Goal: Transaction & Acquisition: Purchase product/service

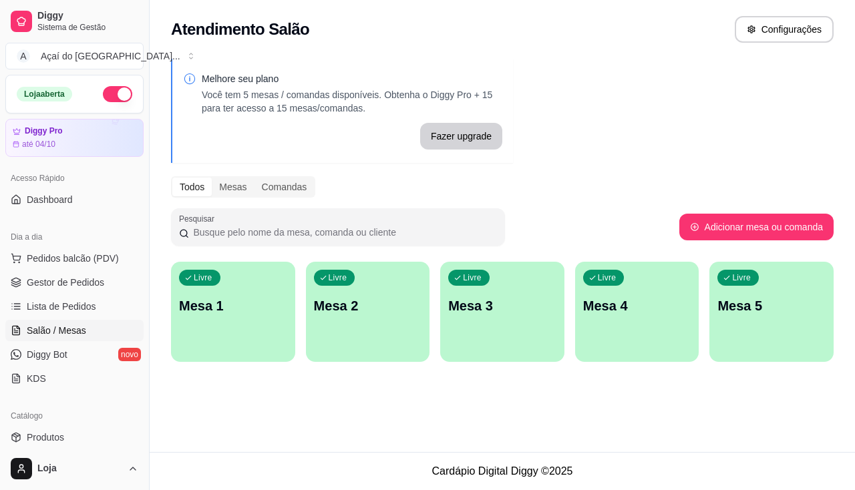
scroll to position [134, 0]
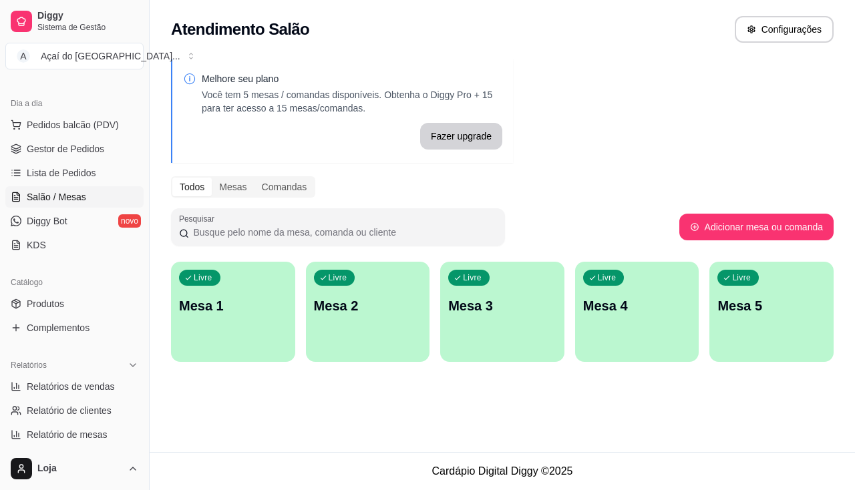
click at [248, 306] on p "Mesa 1" at bounding box center [233, 305] width 108 height 19
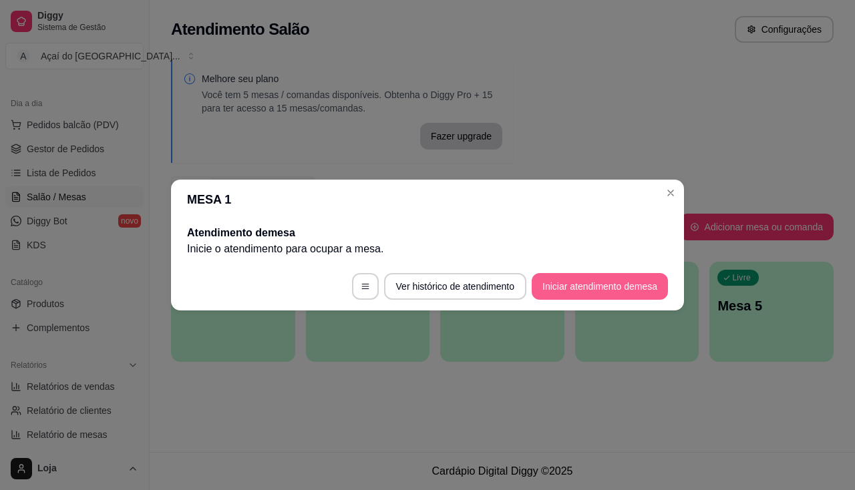
click at [573, 294] on button "Iniciar atendimento de mesa" at bounding box center [599, 286] width 136 height 27
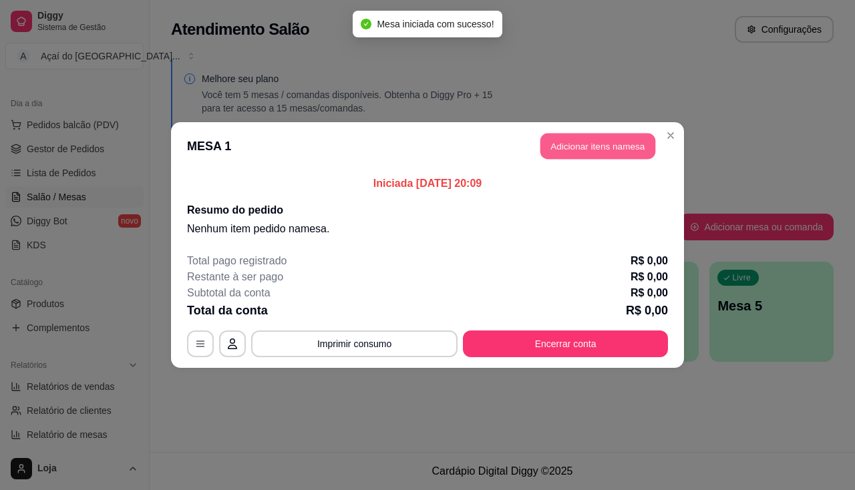
click at [603, 157] on button "Adicionar itens na mesa" at bounding box center [597, 147] width 115 height 26
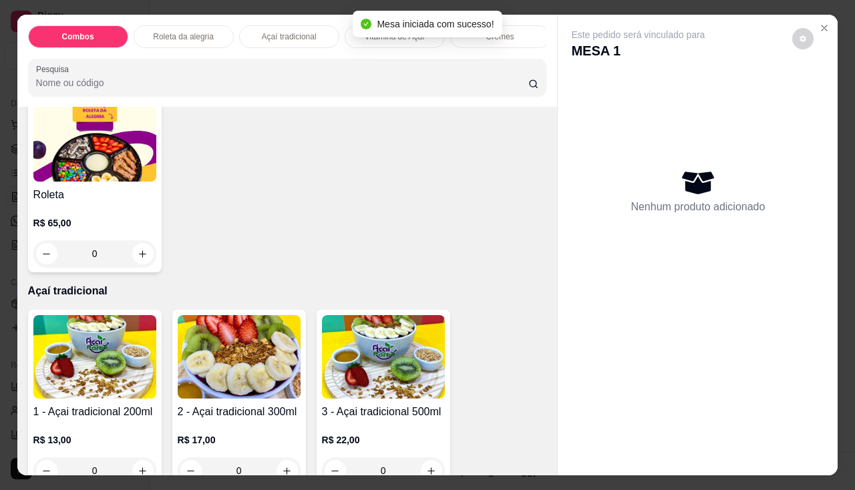
scroll to position [401, 0]
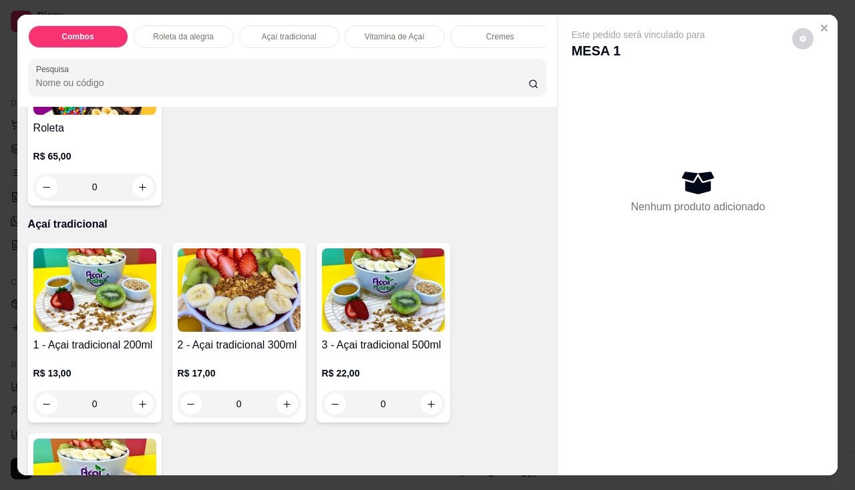
click at [115, 330] on img at bounding box center [94, 289] width 123 height 83
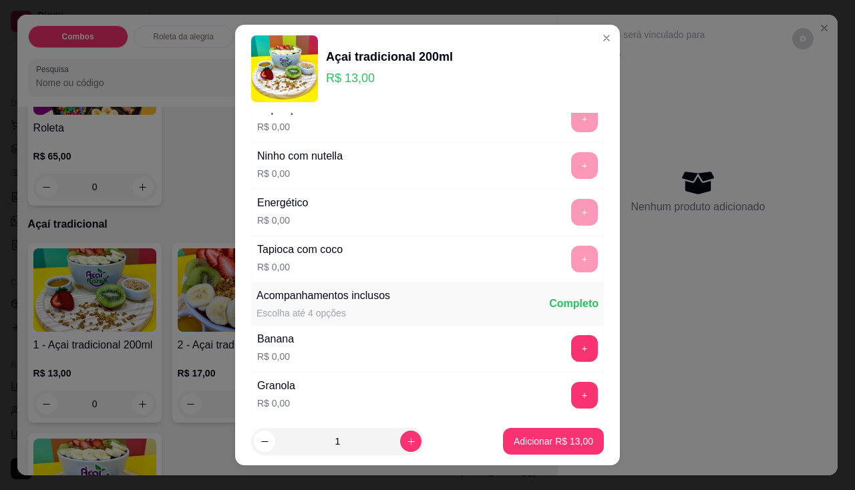
scroll to position [134, 0]
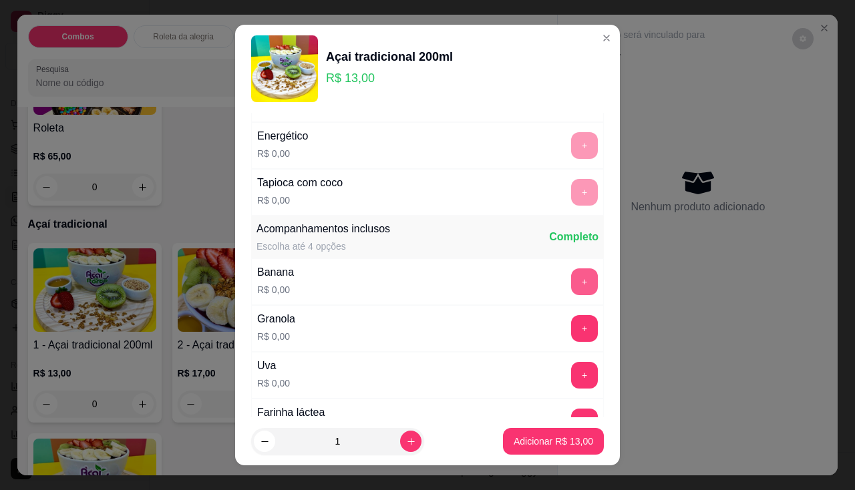
click at [571, 284] on button "+" at bounding box center [584, 281] width 27 height 27
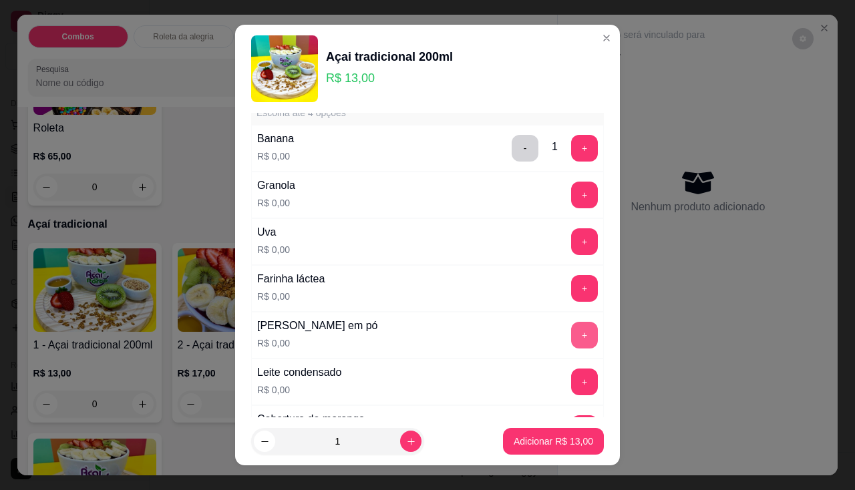
scroll to position [334, 0]
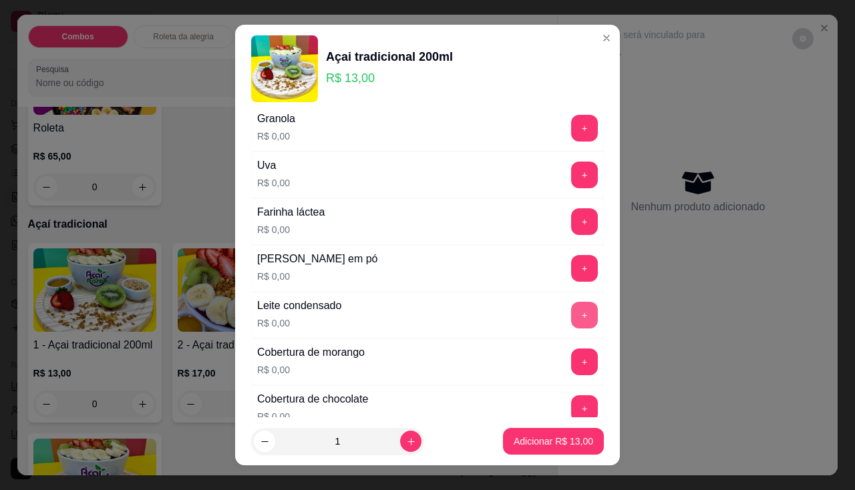
click at [571, 310] on button "+" at bounding box center [584, 315] width 27 height 27
click at [571, 267] on button "+" at bounding box center [584, 268] width 26 height 26
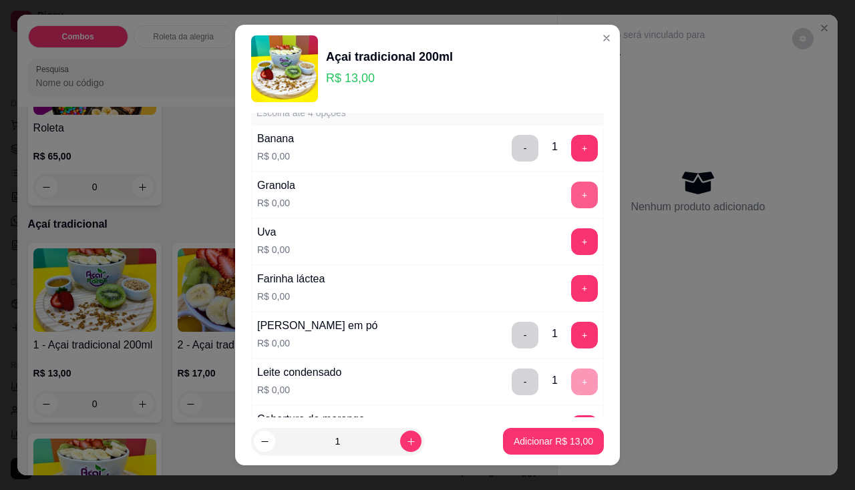
click at [571, 200] on button "+" at bounding box center [584, 195] width 27 height 27
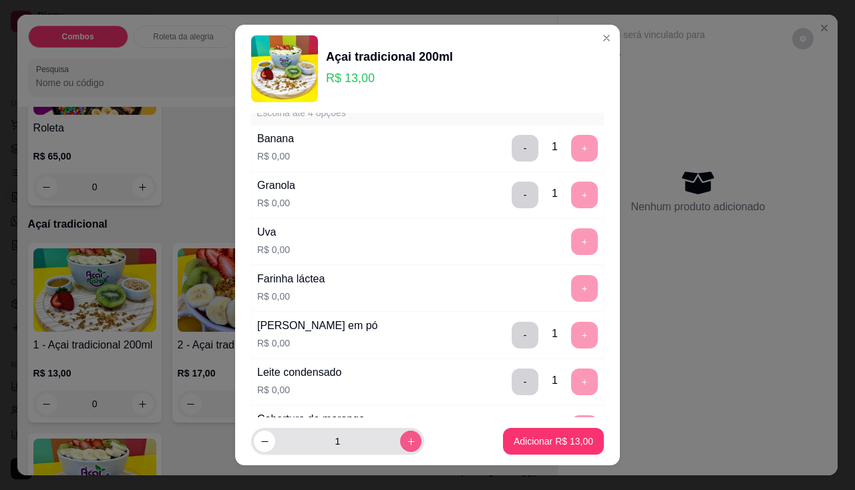
click at [406, 442] on icon "increase-product-quantity" at bounding box center [411, 442] width 10 height 10
type input "2"
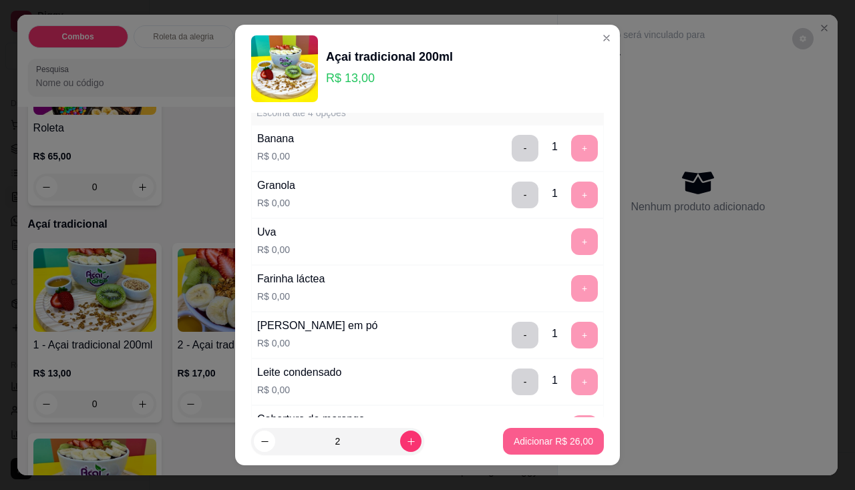
click at [517, 433] on button "Adicionar R$ 26,00" at bounding box center [553, 441] width 101 height 27
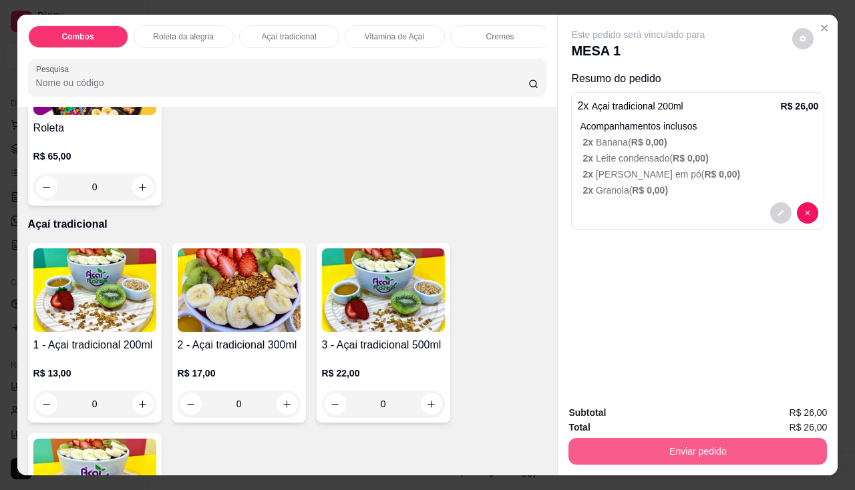
click at [615, 438] on button "Enviar pedido" at bounding box center [697, 451] width 258 height 27
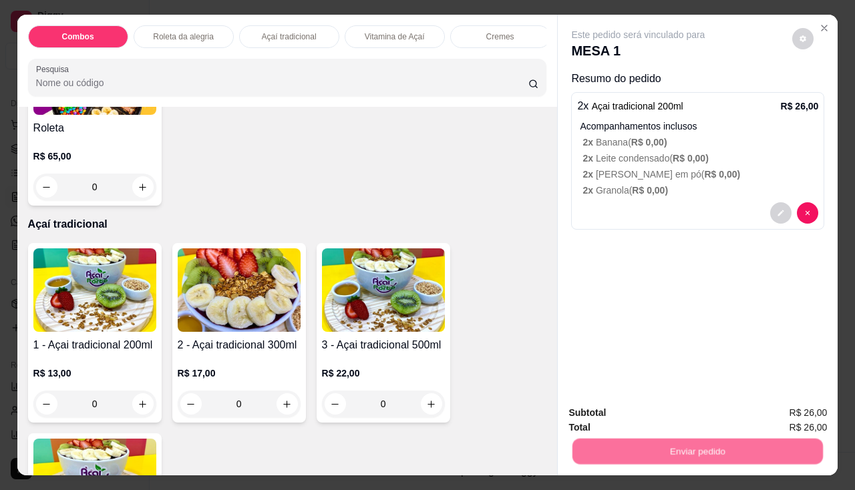
click at [626, 407] on button "Não registrar e enviar pedido" at bounding box center [653, 413] width 135 height 25
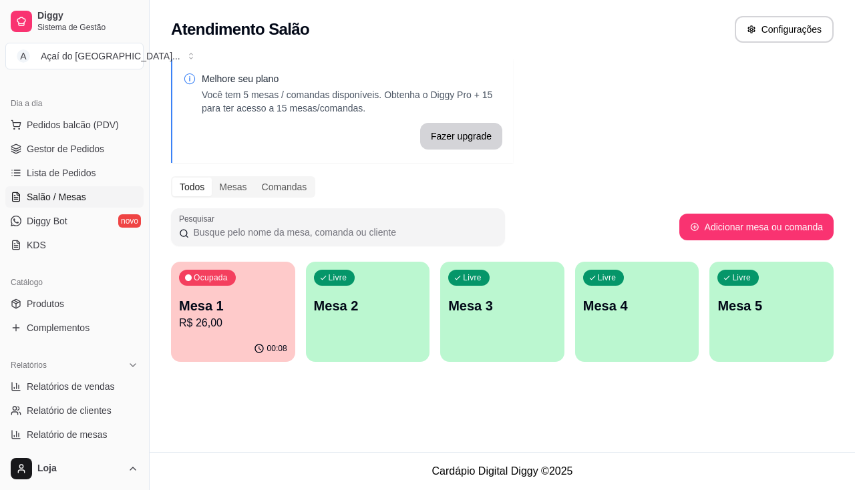
click at [378, 330] on div "Livre Mesa 2" at bounding box center [368, 304] width 124 height 84
click at [365, 342] on div "Livre Mesa 2" at bounding box center [368, 304] width 124 height 84
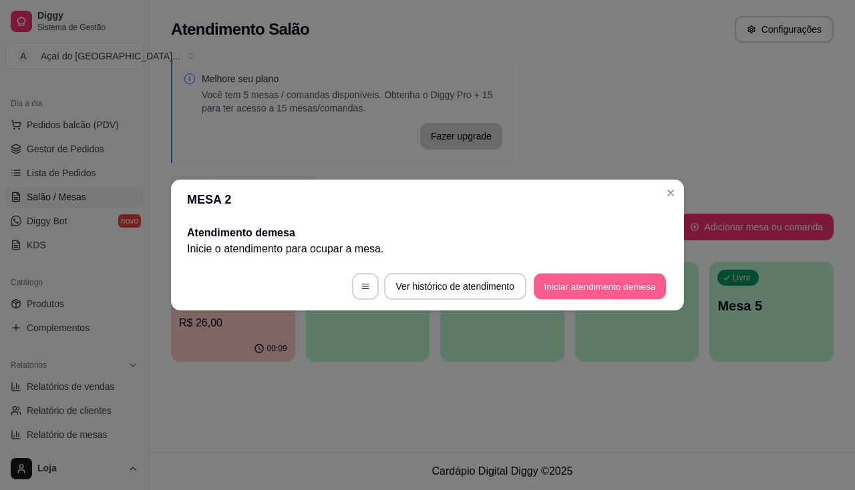
click at [615, 292] on button "Iniciar atendimento de mesa" at bounding box center [599, 287] width 132 height 26
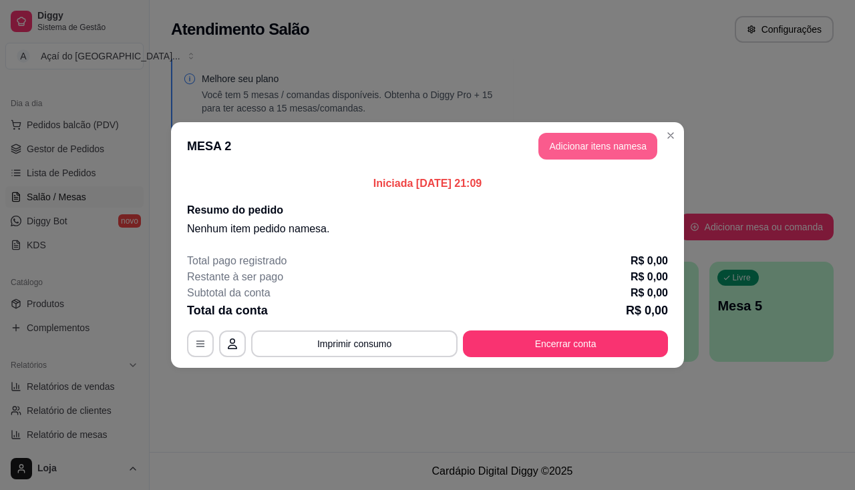
click at [599, 148] on button "Adicionar itens na mesa" at bounding box center [597, 146] width 119 height 27
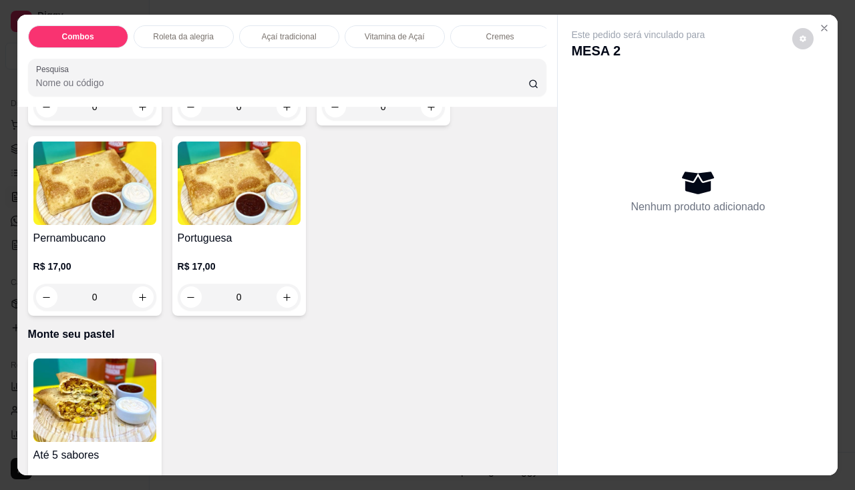
scroll to position [2337, 0]
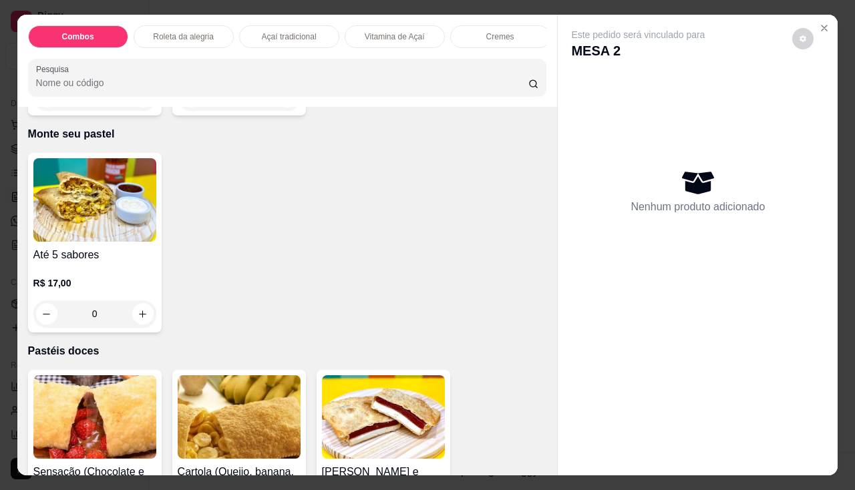
click at [111, 282] on p "R$ 17,00" at bounding box center [94, 282] width 123 height 13
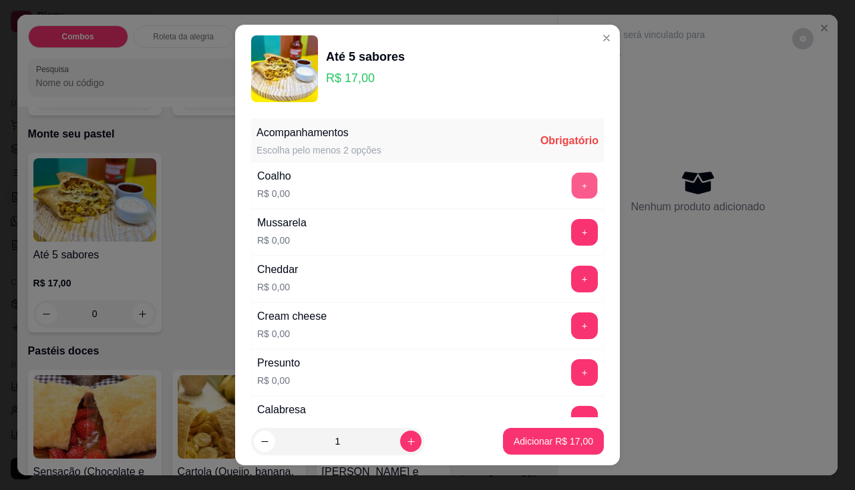
click at [571, 183] on button "+" at bounding box center [584, 185] width 26 height 26
click at [571, 234] on button "+" at bounding box center [584, 232] width 27 height 27
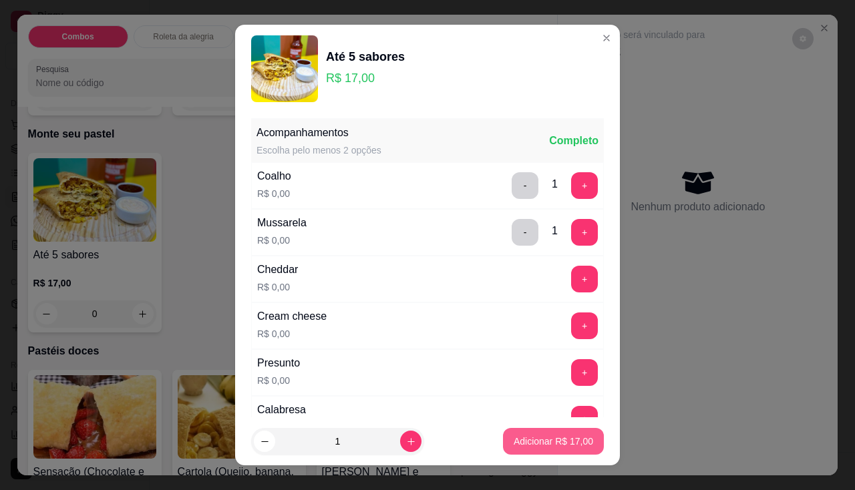
click at [560, 431] on button "Adicionar R$ 17,00" at bounding box center [553, 441] width 101 height 27
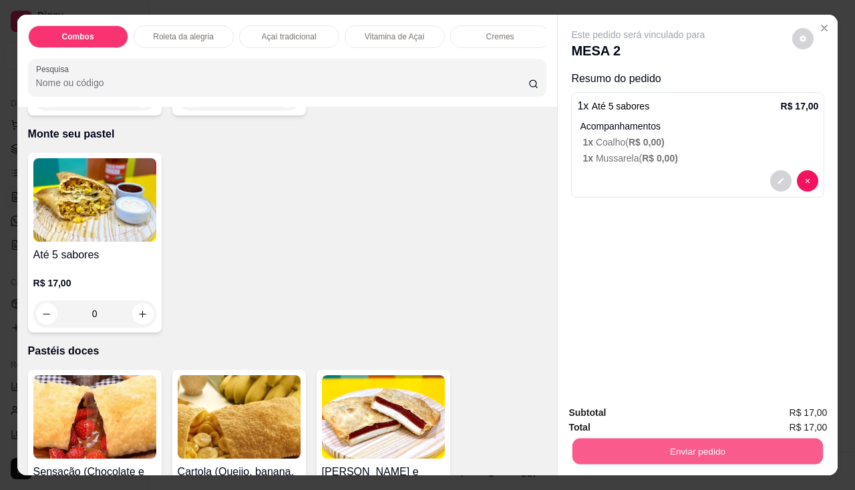
click at [644, 439] on button "Enviar pedido" at bounding box center [697, 452] width 250 height 26
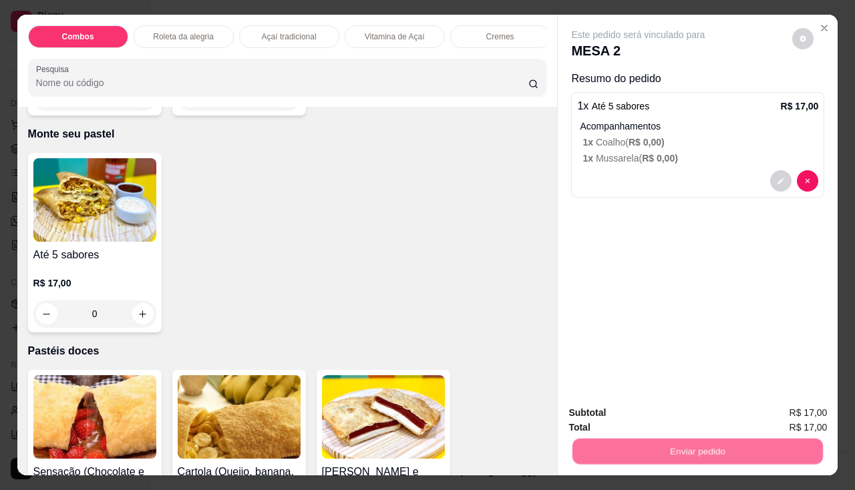
click at [648, 416] on button "Não registrar e enviar pedido" at bounding box center [653, 413] width 135 height 25
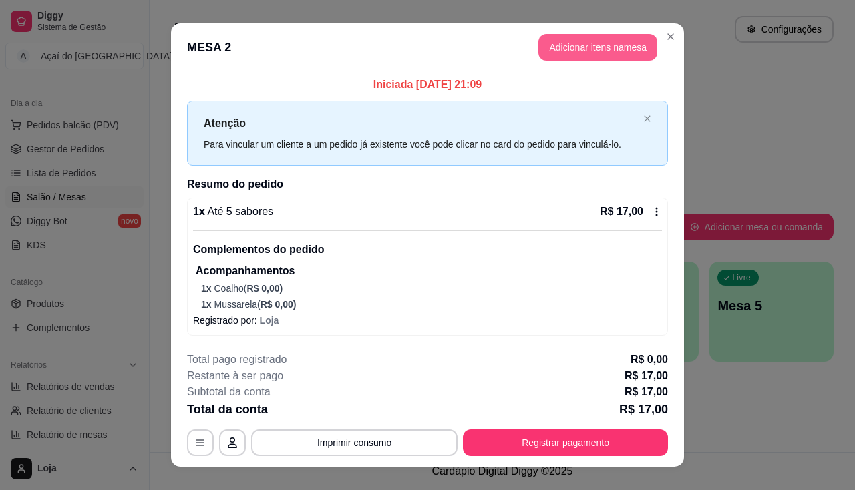
click at [553, 52] on button "Adicionar itens na mesa" at bounding box center [597, 47] width 119 height 27
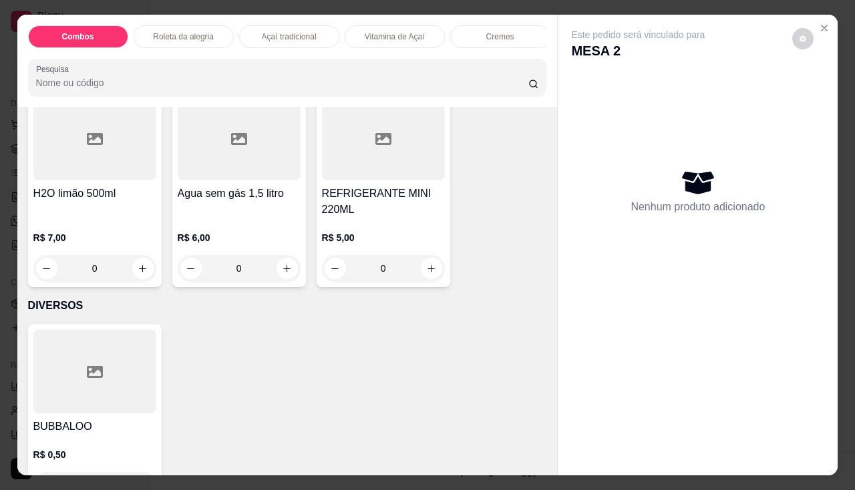
scroll to position [4055, 0]
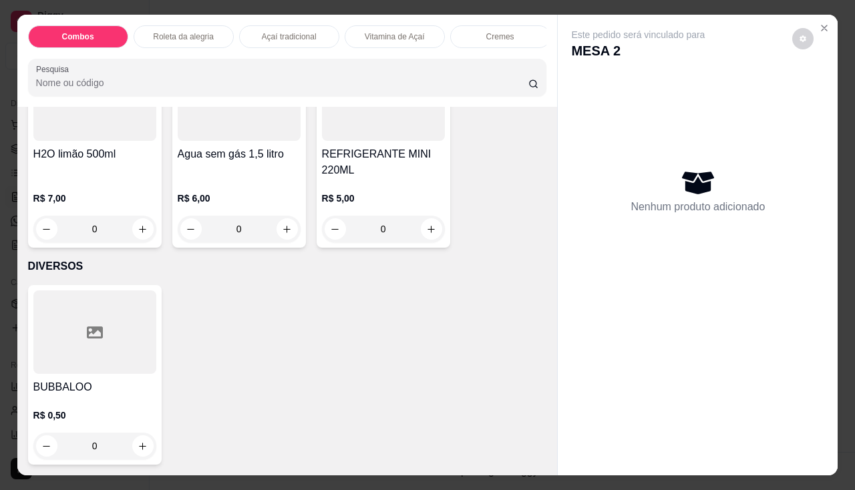
click at [342, 164] on h4 "REFRIGERANTE MINI 220ML" at bounding box center [383, 162] width 123 height 32
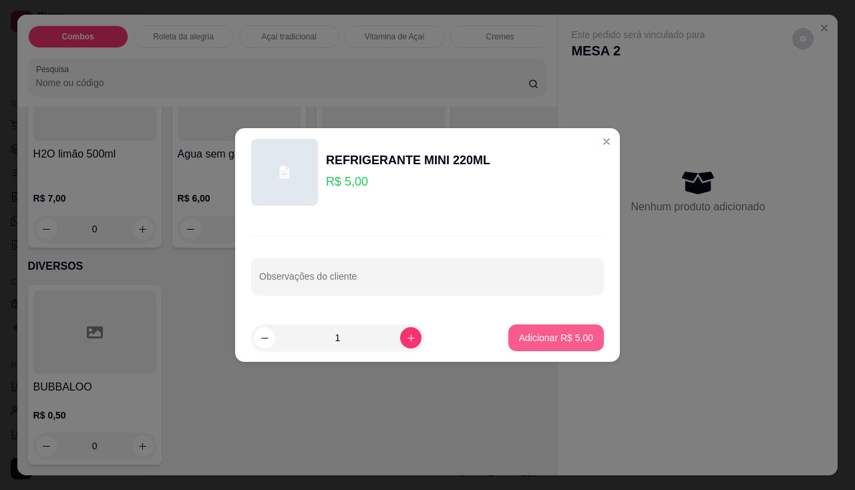
click at [544, 342] on p "Adicionar R$ 5,00" at bounding box center [556, 337] width 74 height 13
type input "1"
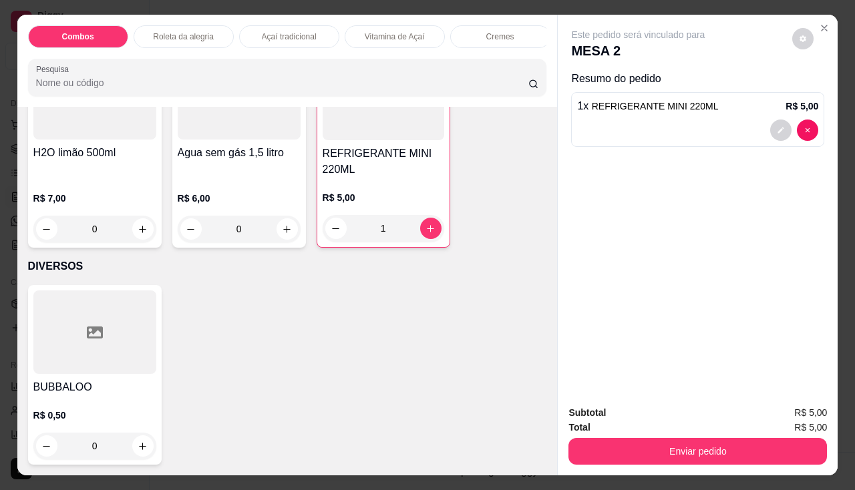
scroll to position [33, 0]
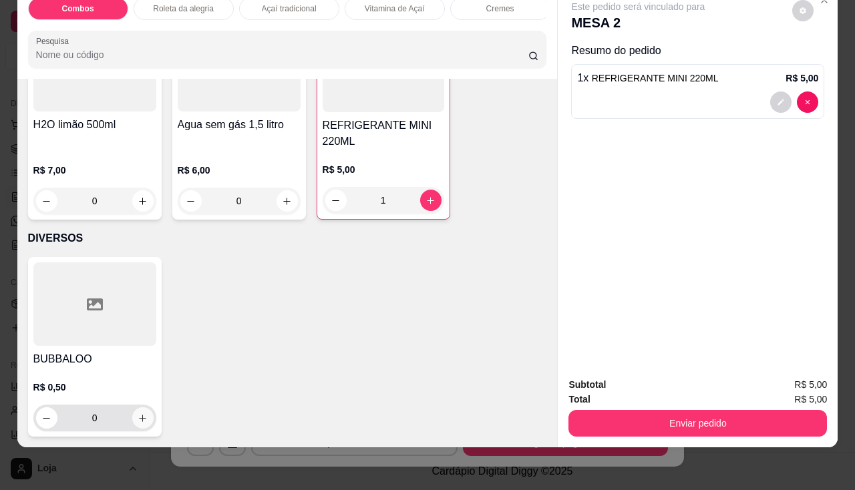
click at [138, 413] on icon "increase-product-quantity" at bounding box center [143, 418] width 10 height 10
type input "1"
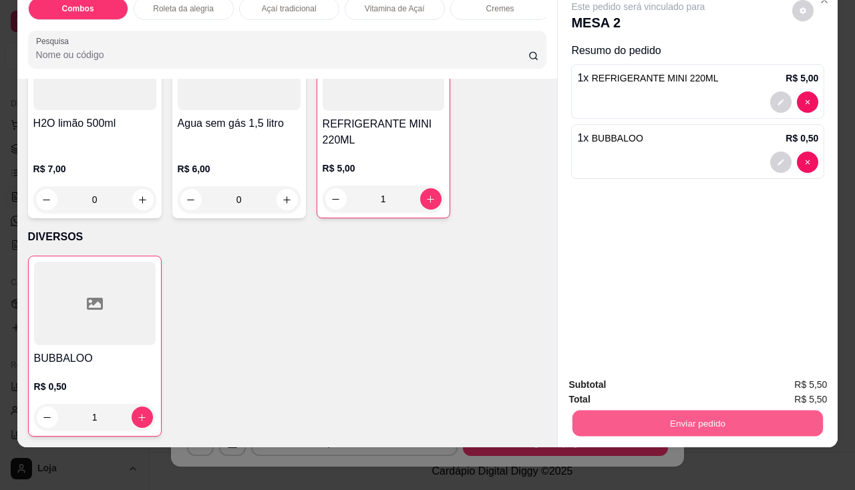
click at [613, 413] on button "Enviar pedido" at bounding box center [697, 424] width 250 height 26
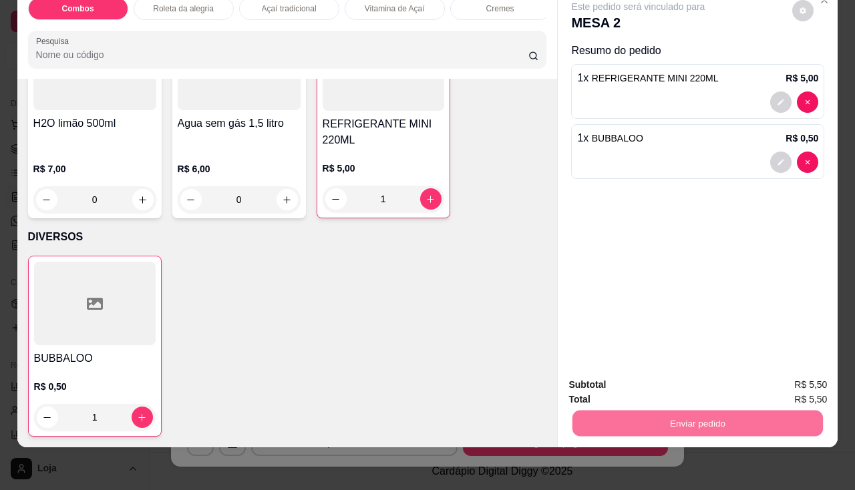
click at [620, 381] on button "Não registrar e enviar pedido" at bounding box center [653, 381] width 139 height 25
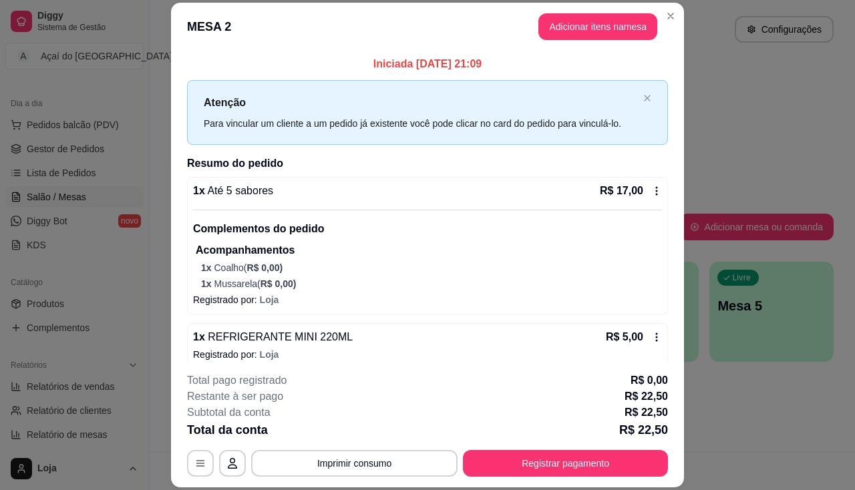
scroll to position [67, 0]
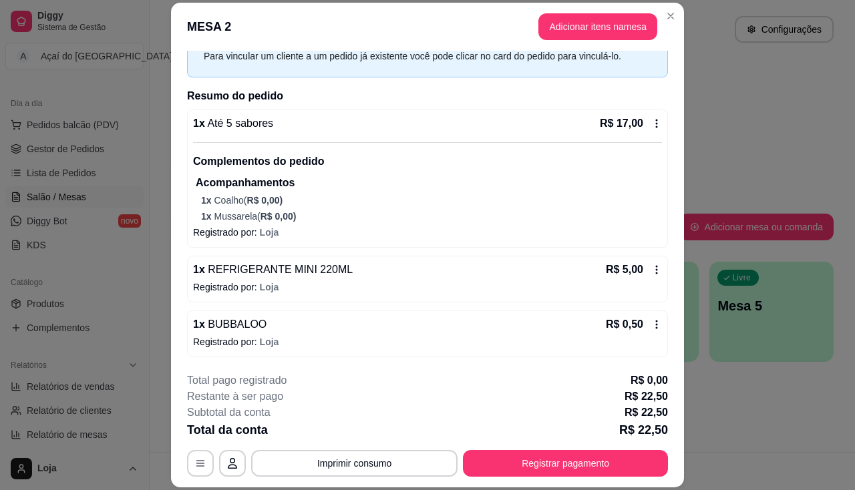
click at [519, 219] on p "1 x Mussarela ( R$ 0,00 )" at bounding box center [431, 216] width 461 height 13
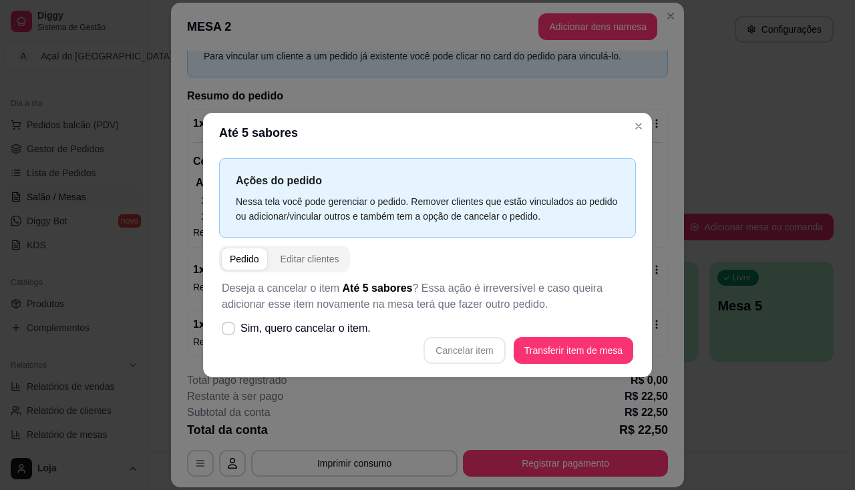
click at [651, 361] on div "Ações do pedido Nessa tela você pode gerenciar o pedido. Remover clientes que e…" at bounding box center [427, 265] width 449 height 224
click at [651, 341] on div "Ações do pedido Nessa tela você pode gerenciar o pedido. Remover clientes que e…" at bounding box center [427, 265] width 449 height 224
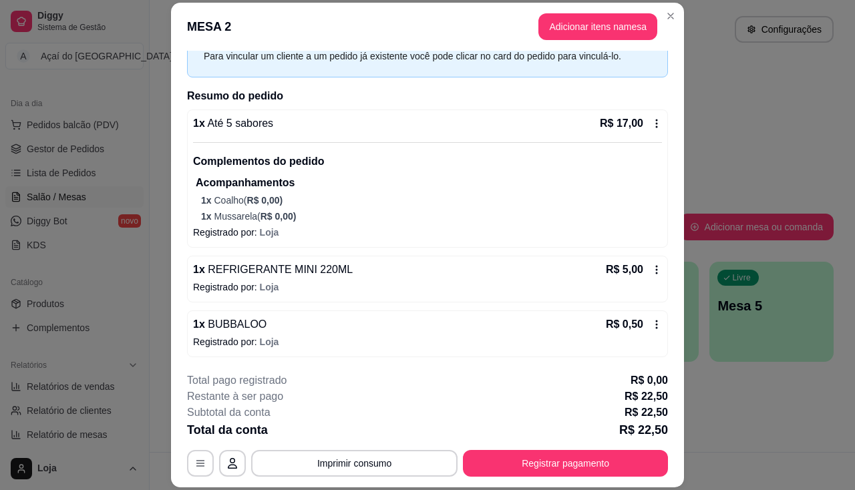
click at [651, 320] on icon at bounding box center [656, 324] width 11 height 11
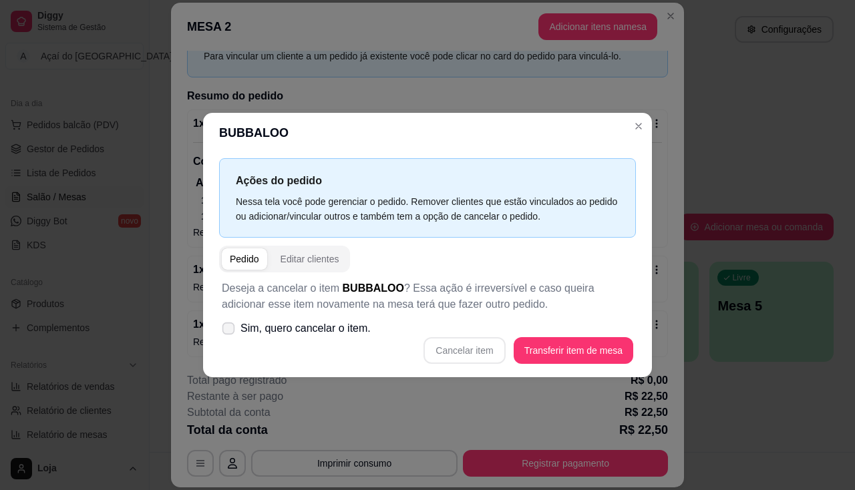
click at [326, 323] on span "Sim, quero cancelar o item." at bounding box center [305, 328] width 130 height 16
click at [230, 331] on input "Sim, quero cancelar o item." at bounding box center [225, 335] width 9 height 9
checkbox input "true"
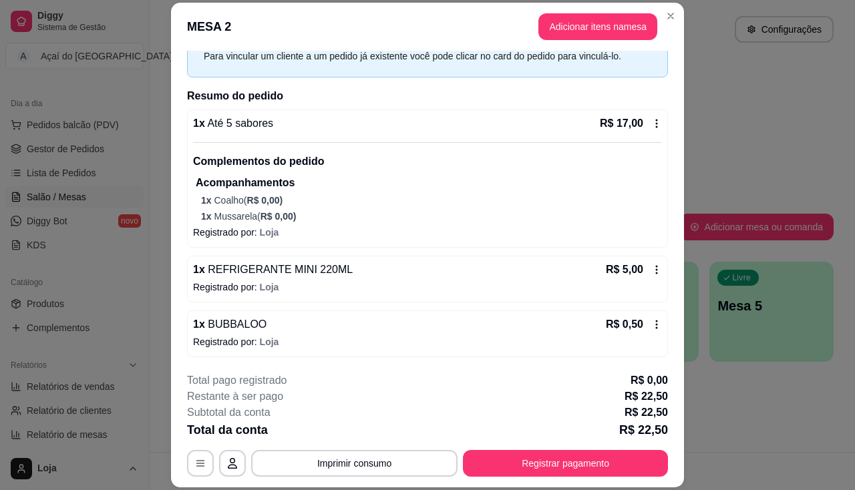
click at [651, 323] on icon at bounding box center [656, 324] width 11 height 11
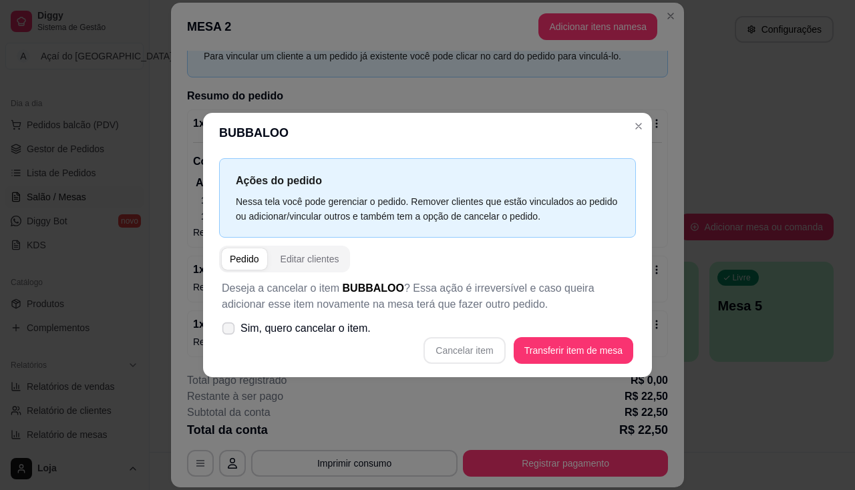
click at [333, 334] on span "Sim, quero cancelar o item." at bounding box center [305, 328] width 130 height 16
click at [230, 334] on input "Sim, quero cancelar o item." at bounding box center [225, 335] width 9 height 9
checkbox input "true"
click at [466, 338] on button "Cancelar item" at bounding box center [464, 351] width 79 height 26
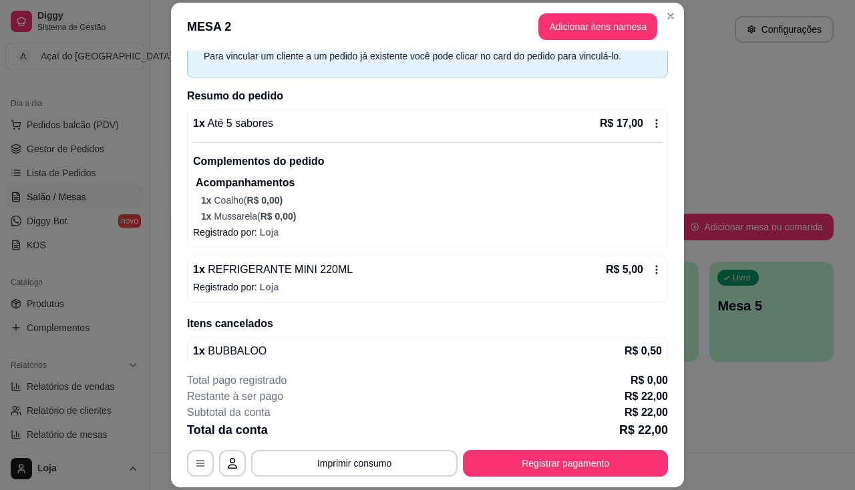
click at [544, 387] on div "Total pago registrado R$ 0,00" at bounding box center [427, 381] width 481 height 16
click at [642, 115] on div "R$ 17,00" at bounding box center [630, 123] width 62 height 16
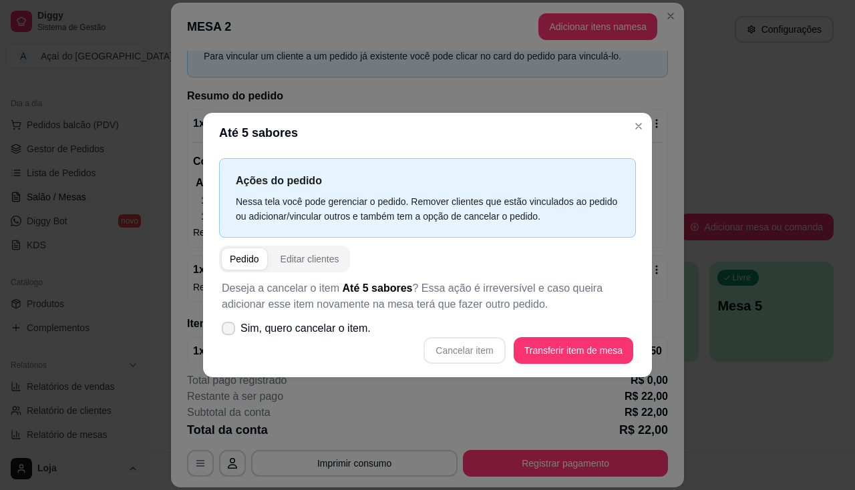
click at [310, 320] on label "Sim, quero cancelar o item." at bounding box center [296, 328] width 160 height 27
click at [230, 331] on input "Sim, quero cancelar o item." at bounding box center [225, 335] width 9 height 9
checkbox input "true"
click at [485, 346] on button "Cancelar item" at bounding box center [463, 350] width 81 height 27
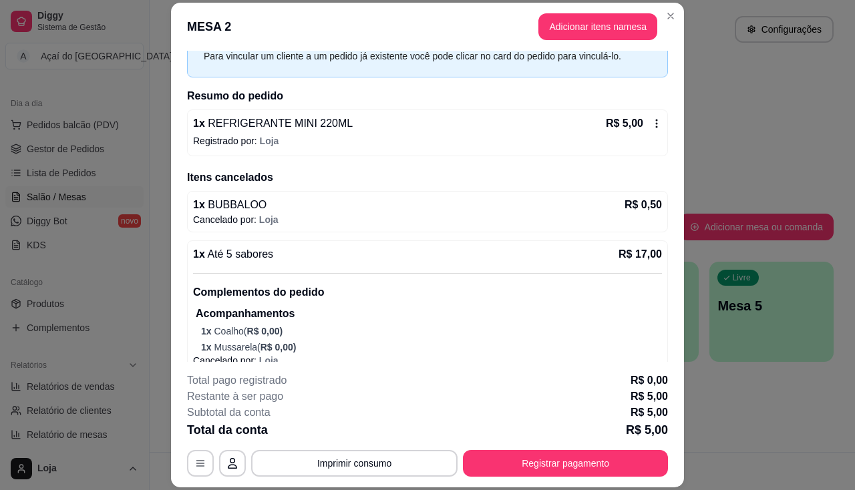
click at [570, 52] on div "Para vincular um cliente a um pedido já existente você pode clicar no card do p…" at bounding box center [421, 56] width 434 height 15
click at [570, 26] on button "Adicionar itens na mesa" at bounding box center [597, 26] width 119 height 27
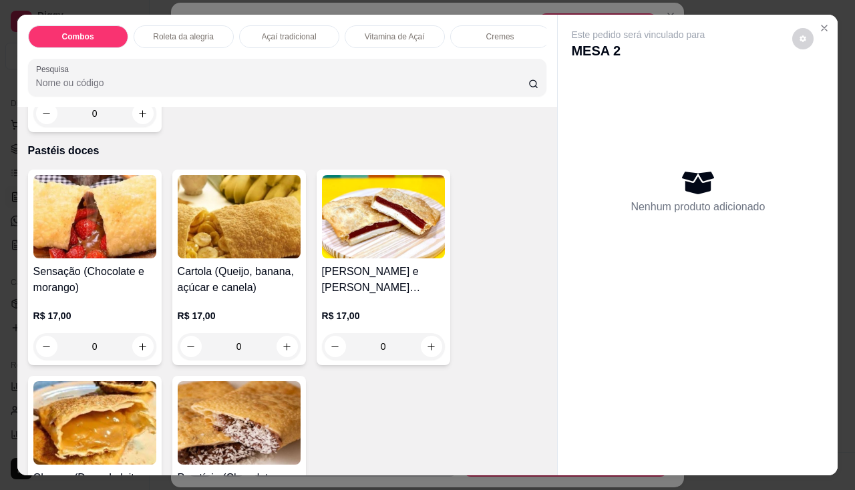
scroll to position [2270, 0]
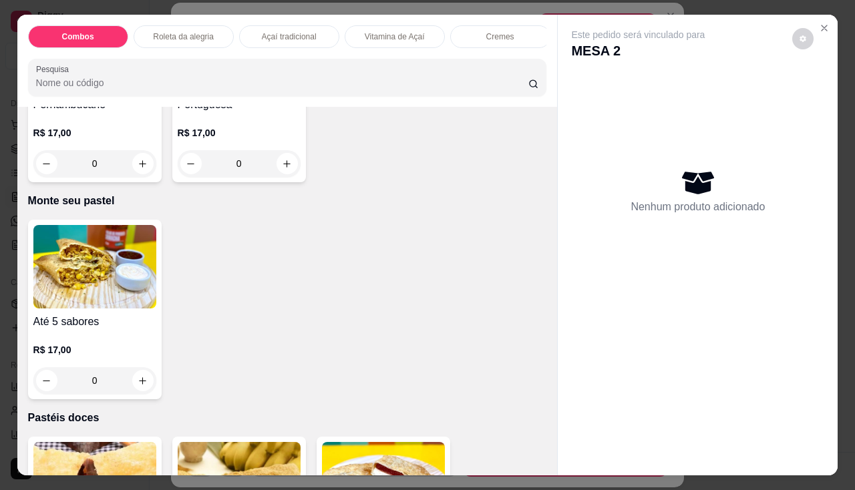
click at [115, 370] on div "R$ 17,00 0" at bounding box center [94, 368] width 123 height 51
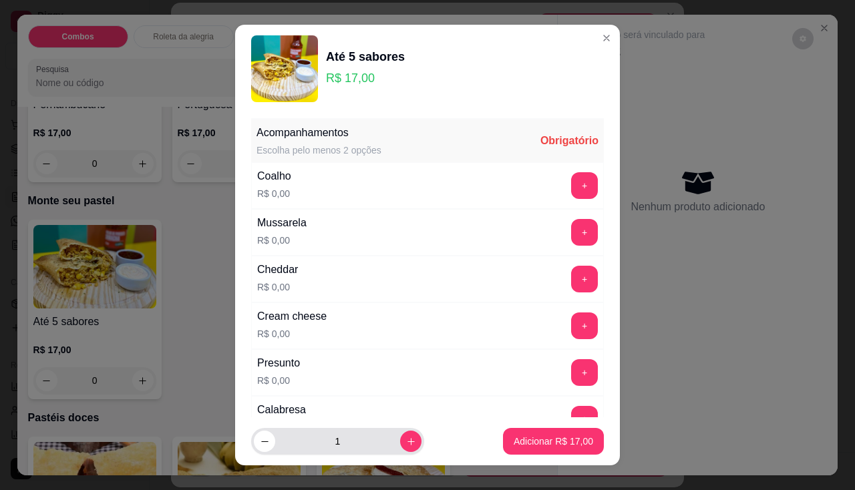
scroll to position [18, 0]
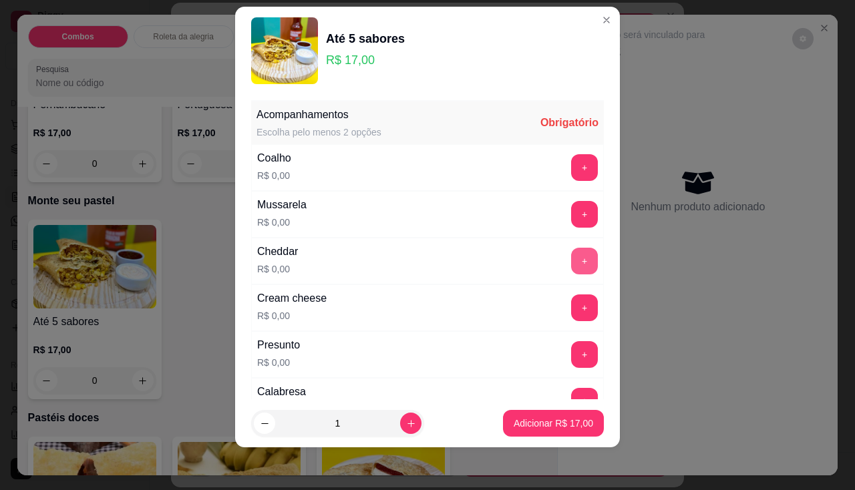
click at [571, 265] on button "+" at bounding box center [584, 261] width 27 height 27
click at [571, 316] on button "+" at bounding box center [584, 307] width 26 height 26
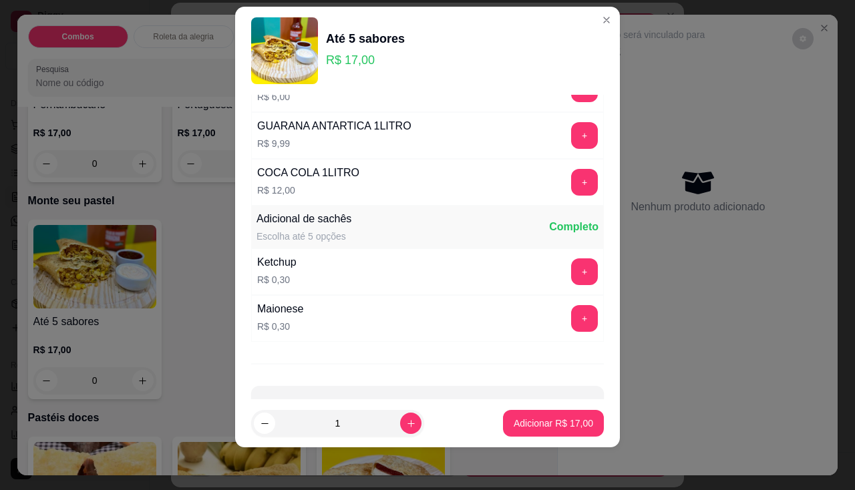
scroll to position [1511, 0]
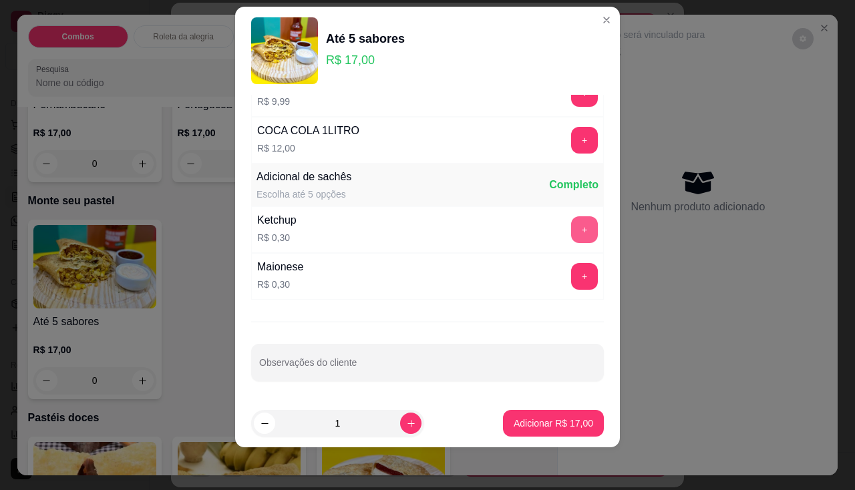
click at [571, 228] on button "+" at bounding box center [584, 229] width 27 height 27
click at [571, 230] on button "+" at bounding box center [584, 229] width 27 height 27
click at [577, 430] on button "Adicionar R$ 17,90" at bounding box center [553, 423] width 101 height 27
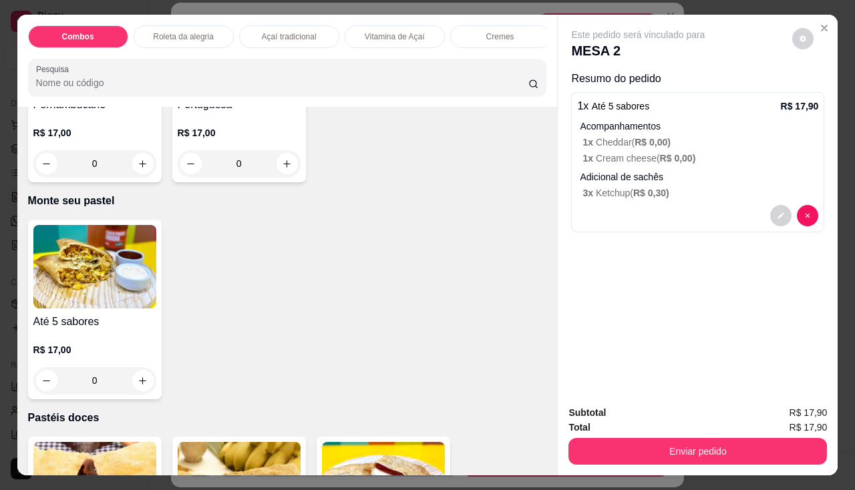
click at [585, 435] on div "Enviar pedido" at bounding box center [697, 450] width 258 height 30
drag, startPoint x: 598, startPoint y: 460, endPoint x: 598, endPoint y: 439, distance: 20.7
click at [598, 457] on div "Subtotal R$ 17,90 Total R$ 17,90 Enviar pedido" at bounding box center [697, 435] width 280 height 81
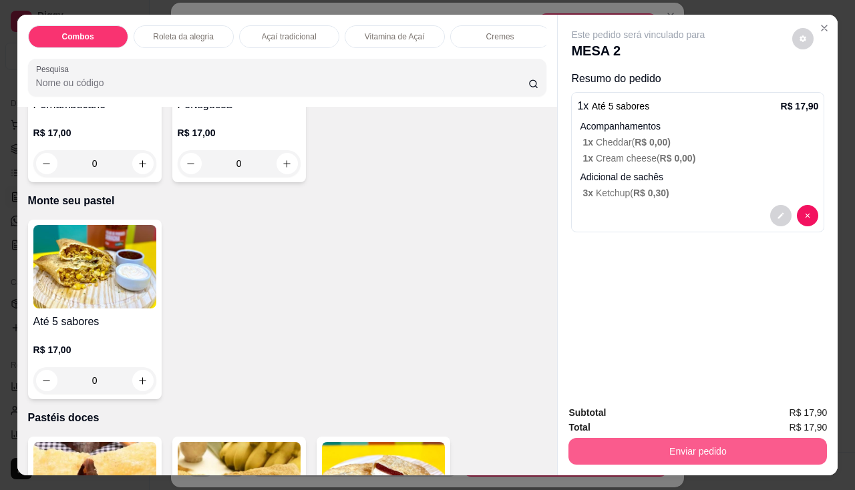
click at [598, 439] on button "Enviar pedido" at bounding box center [697, 451] width 258 height 27
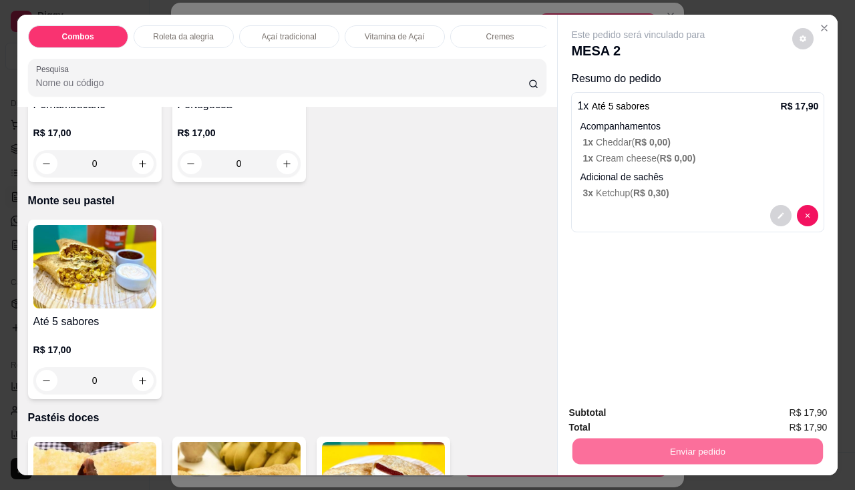
click at [608, 421] on button "Não registrar e enviar pedido" at bounding box center [653, 413] width 139 height 25
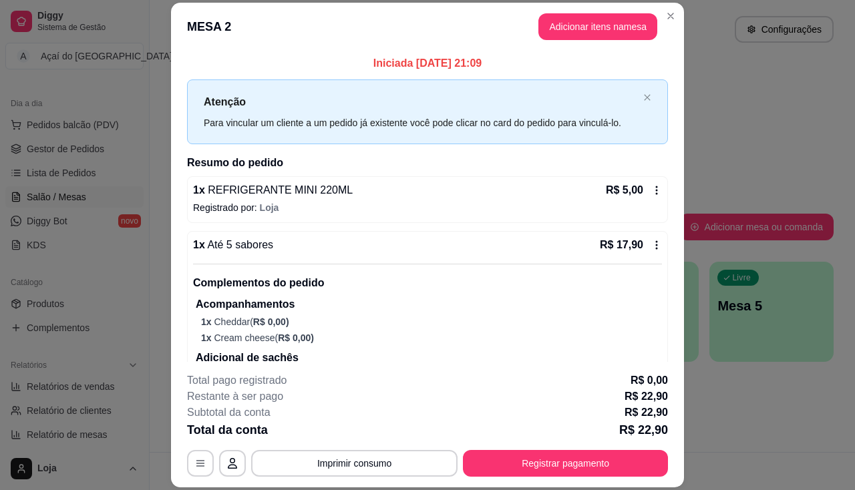
scroll to position [267, 0]
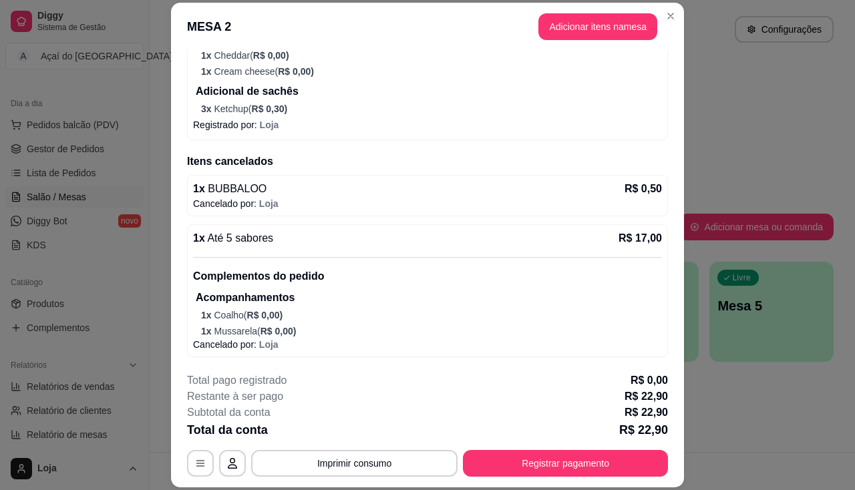
click at [497, 399] on div "Restante à ser pago R$ 22,90" at bounding box center [427, 397] width 481 height 16
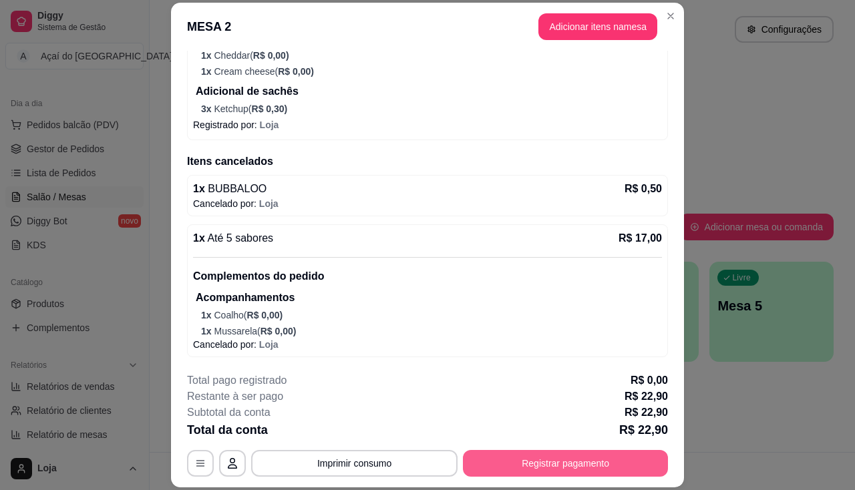
click at [548, 473] on button "Registrar pagamento" at bounding box center [565, 463] width 205 height 27
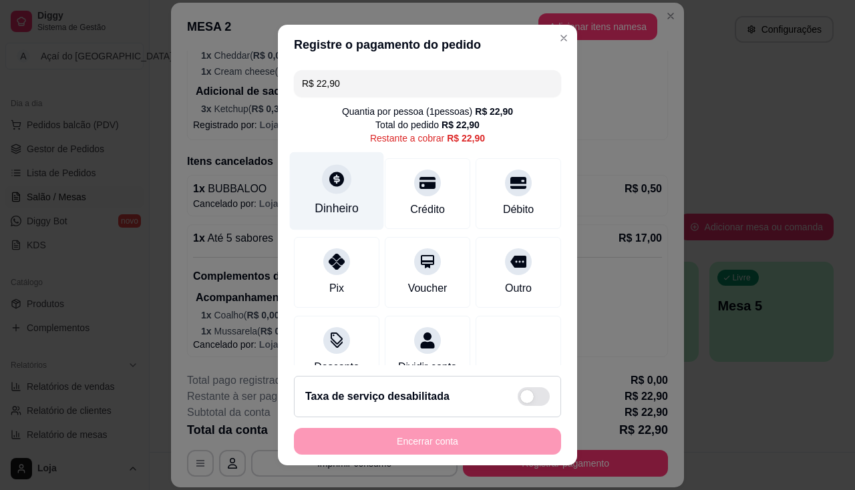
click at [311, 175] on div "Dinheiro" at bounding box center [337, 191] width 94 height 78
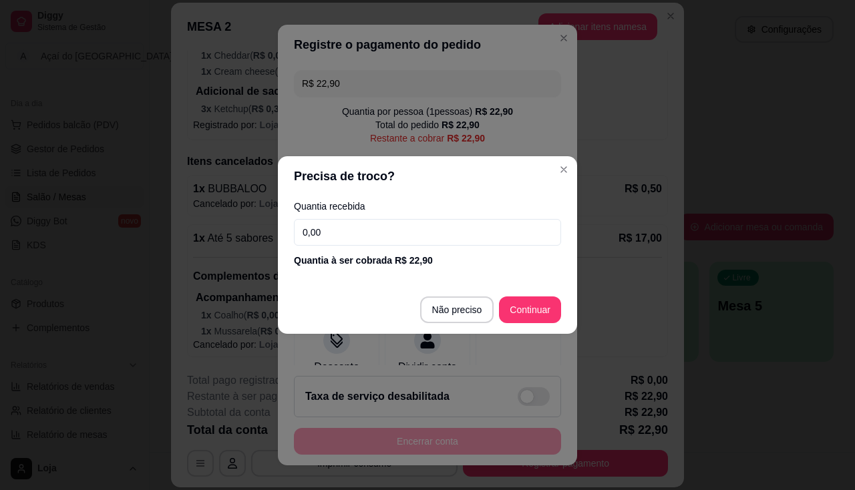
click at [356, 242] on input "0,00" at bounding box center [427, 232] width 267 height 27
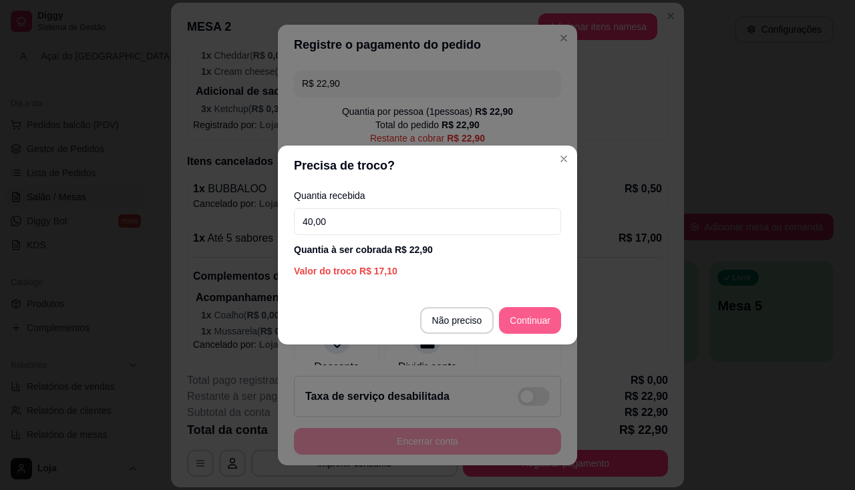
type input "40,00"
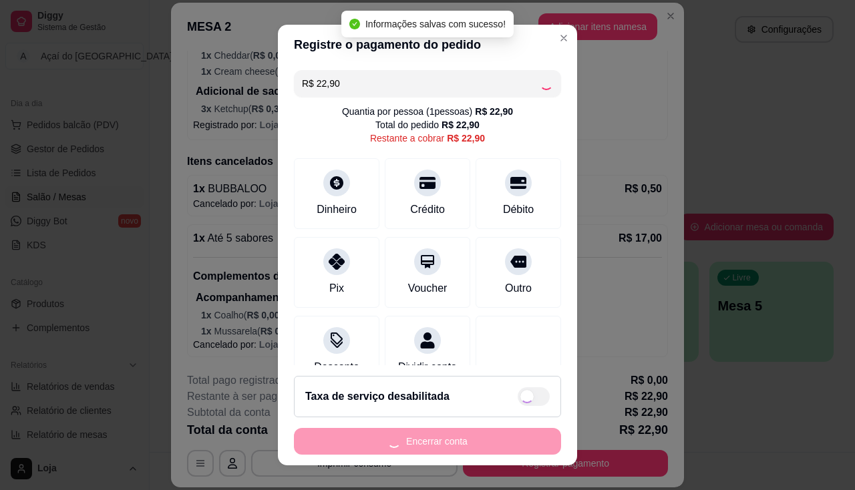
type input "R$ 0,00"
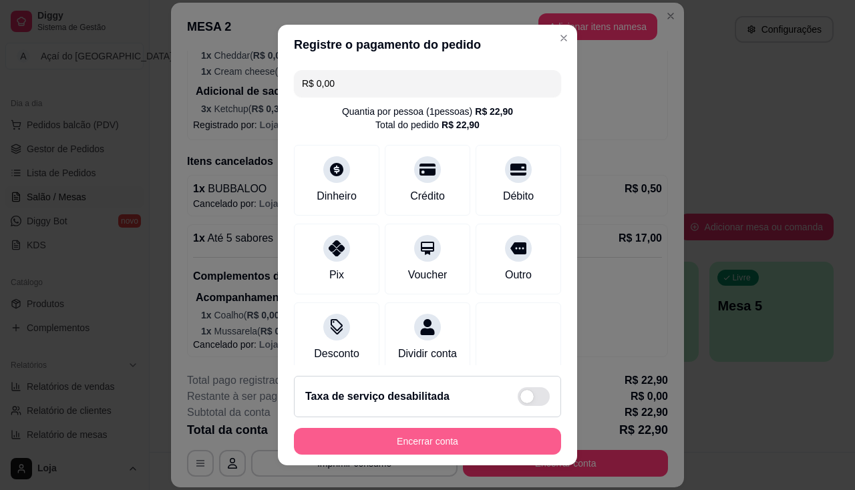
click at [423, 436] on button "Encerrar conta" at bounding box center [427, 441] width 267 height 27
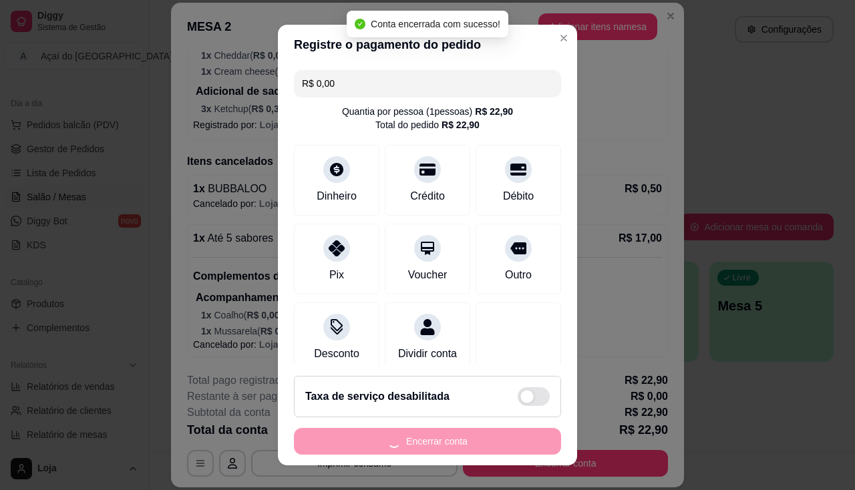
scroll to position [0, 0]
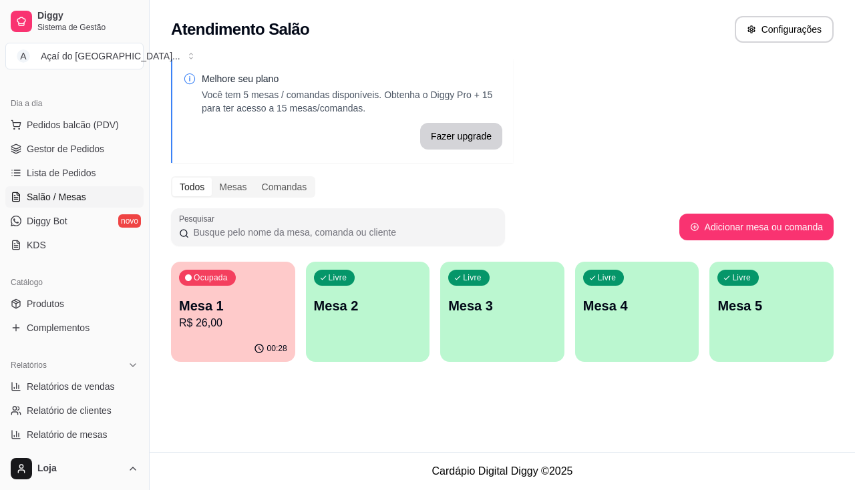
click at [242, 300] on p "Mesa 1" at bounding box center [233, 305] width 108 height 19
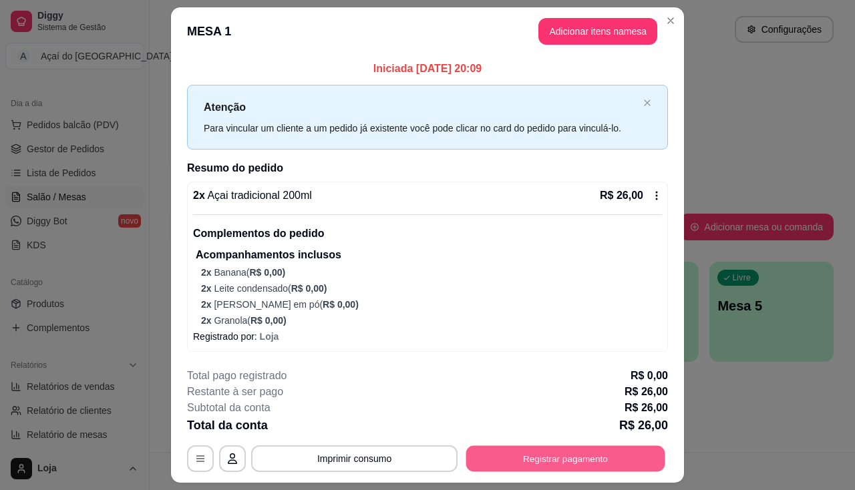
click at [509, 466] on button "Registrar pagamento" at bounding box center [565, 459] width 199 height 26
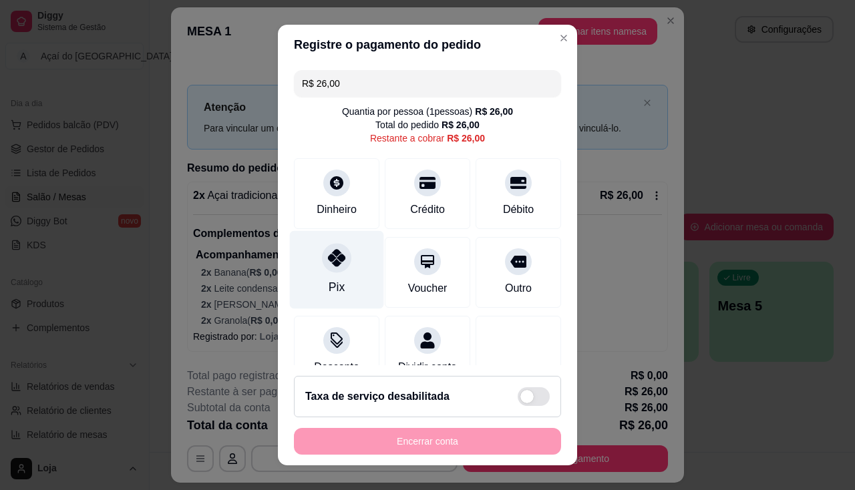
click at [346, 264] on div "Pix" at bounding box center [337, 269] width 94 height 78
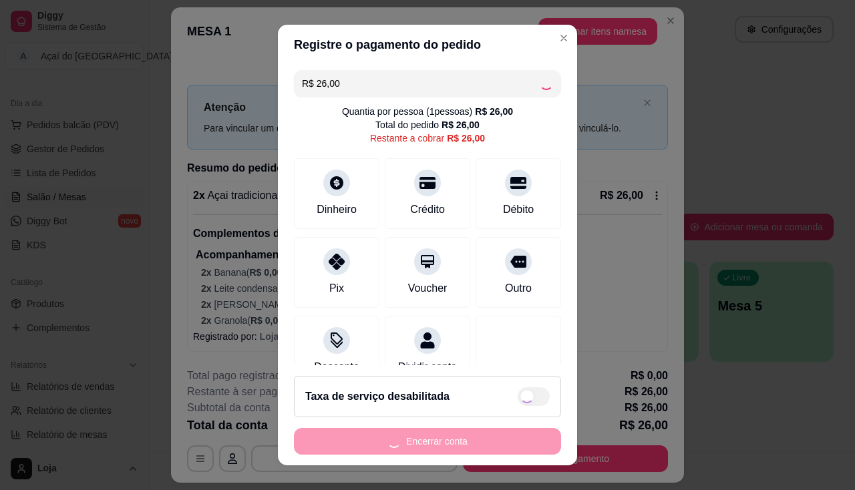
type input "R$ 0,00"
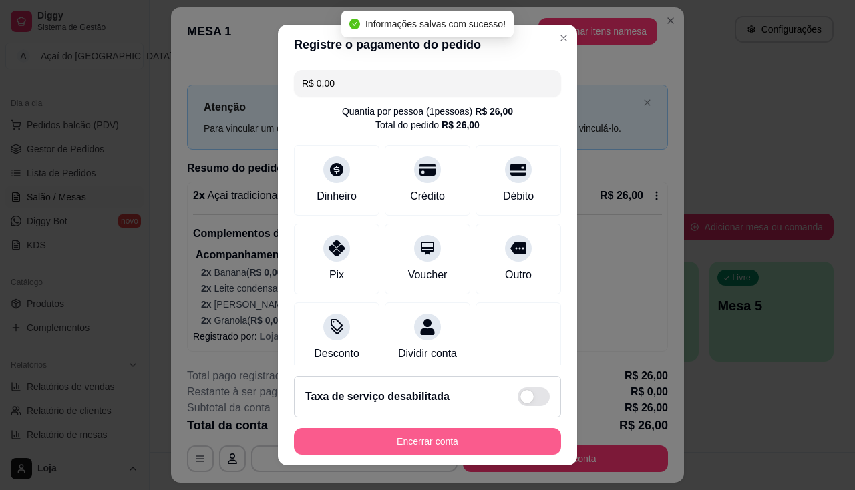
click at [459, 449] on button "Encerrar conta" at bounding box center [427, 441] width 267 height 27
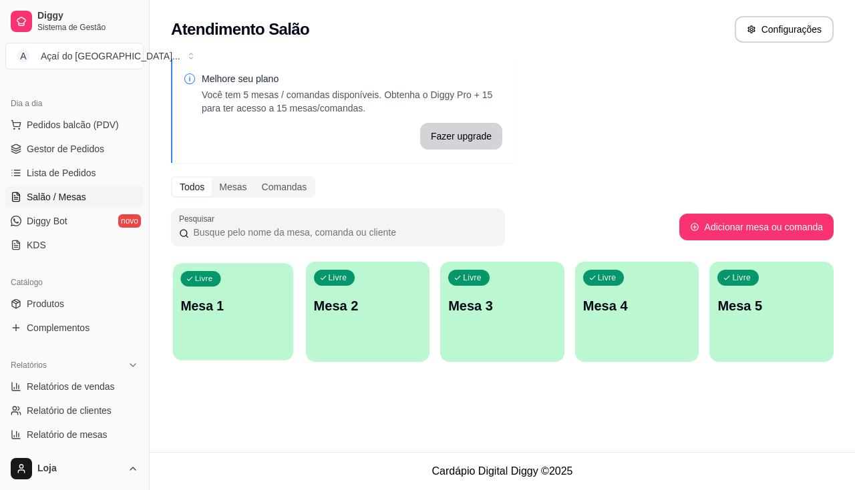
click at [270, 318] on div "Livre Mesa 1" at bounding box center [233, 303] width 120 height 81
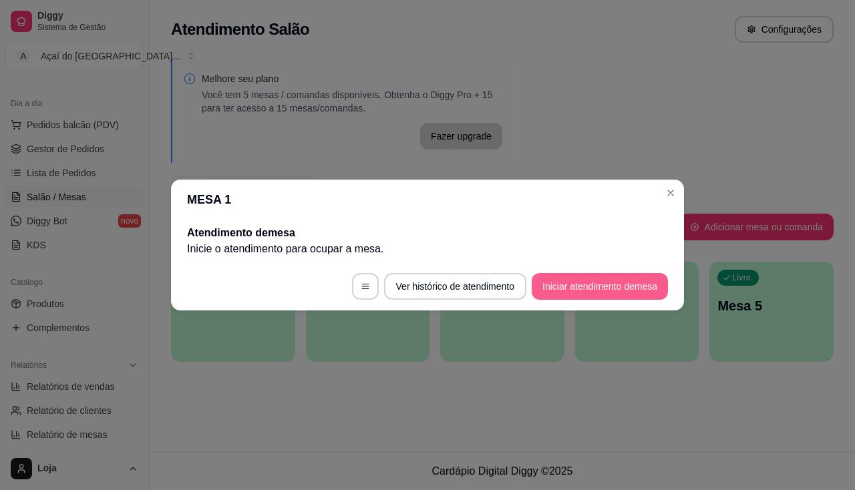
click at [599, 296] on button "Iniciar atendimento de mesa" at bounding box center [599, 286] width 136 height 27
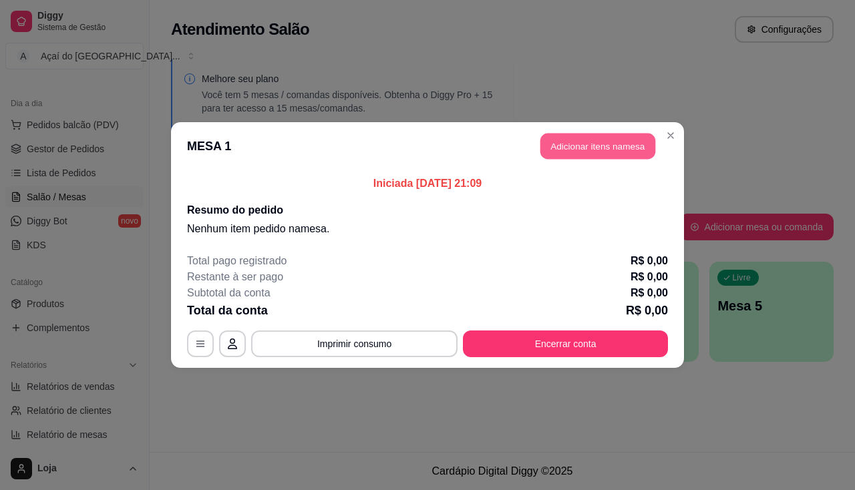
click at [617, 142] on button "Adicionar itens na mesa" at bounding box center [597, 147] width 115 height 26
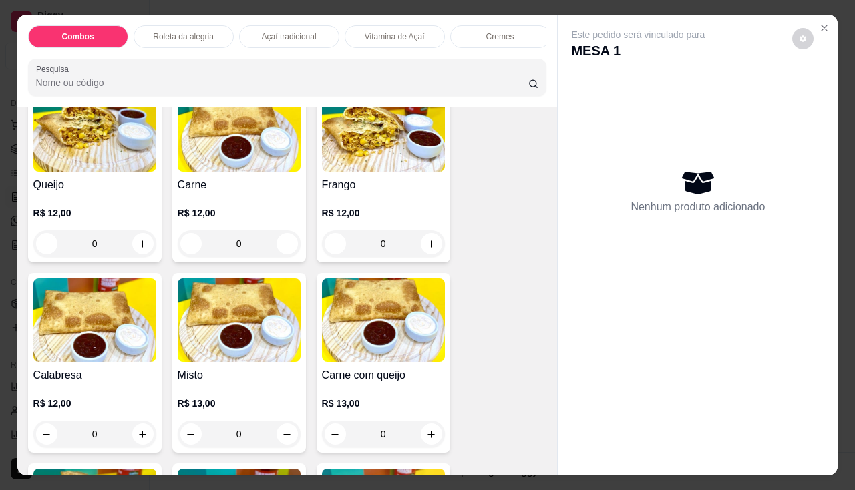
scroll to position [1335, 0]
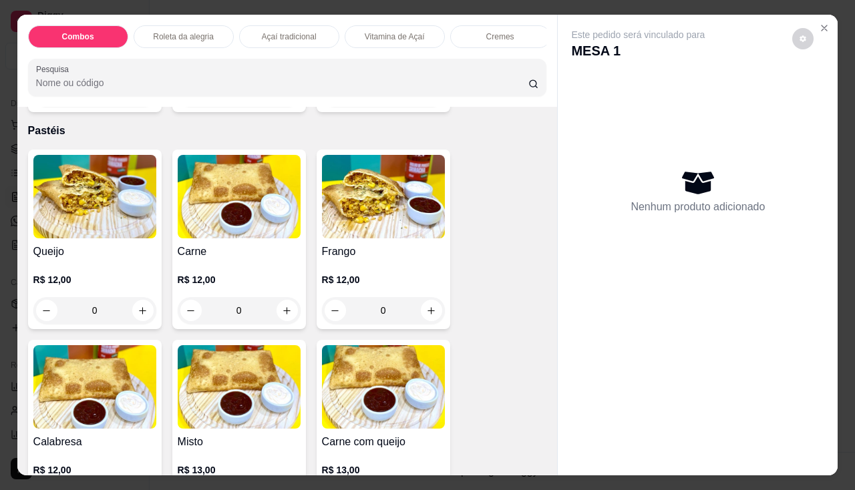
click at [240, 238] on img at bounding box center [239, 196] width 123 height 83
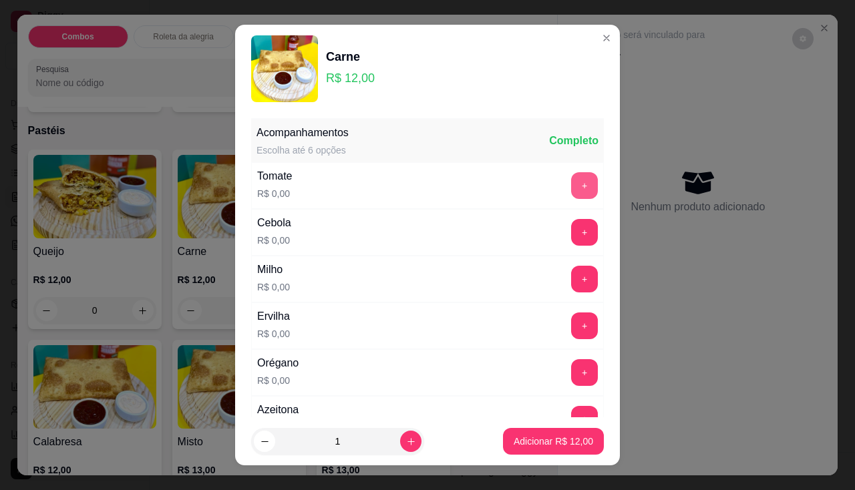
click at [571, 177] on button "+" at bounding box center [584, 185] width 27 height 27
click at [571, 238] on button "+" at bounding box center [584, 232] width 27 height 27
click at [571, 268] on button "+" at bounding box center [584, 279] width 27 height 27
click at [552, 340] on div "Ervilha R$ 0,00 +" at bounding box center [427, 325] width 352 height 47
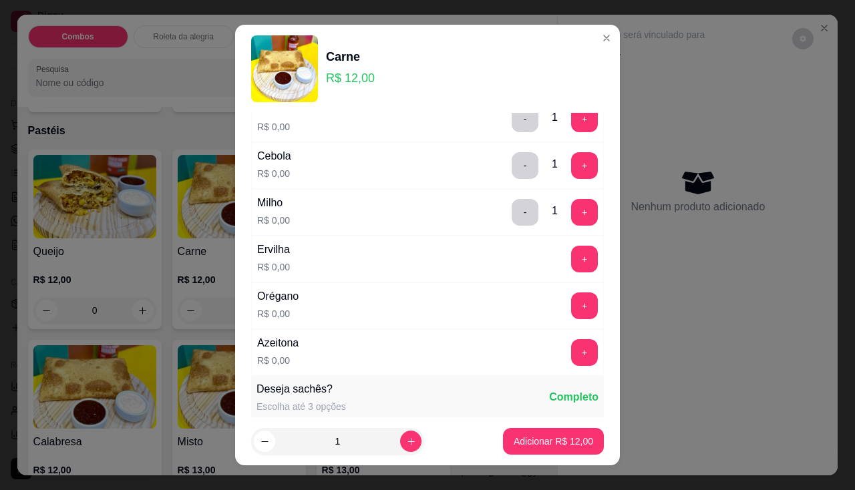
click at [554, 272] on div "Ervilha R$ 0,00 +" at bounding box center [427, 259] width 352 height 47
click at [571, 254] on button "+" at bounding box center [584, 259] width 27 height 27
click at [571, 295] on button "+" at bounding box center [584, 305] width 26 height 26
click at [555, 371] on div "Azeitona R$ 0,00 +" at bounding box center [427, 352] width 352 height 47
click at [571, 361] on button "+" at bounding box center [584, 352] width 27 height 27
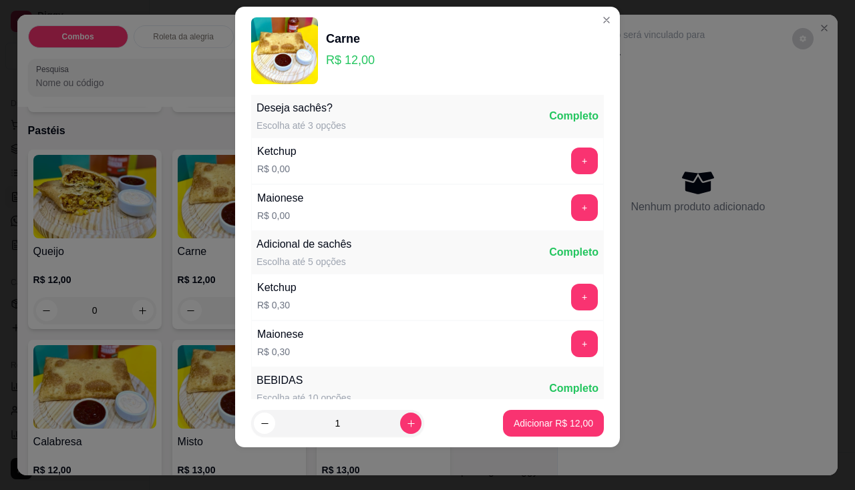
scroll to position [263, 0]
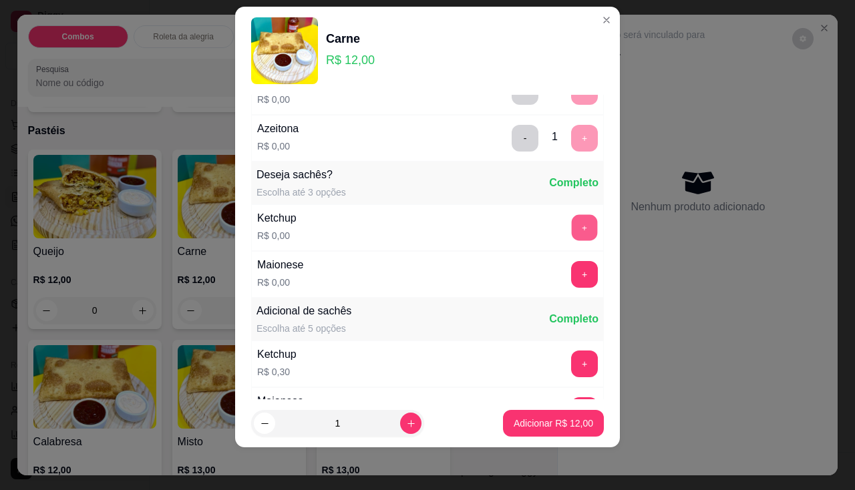
click at [571, 218] on button "+" at bounding box center [584, 227] width 26 height 26
click at [571, 266] on button "+" at bounding box center [584, 274] width 27 height 27
click at [547, 430] on button "Adicionar R$ 12,00" at bounding box center [553, 423] width 101 height 27
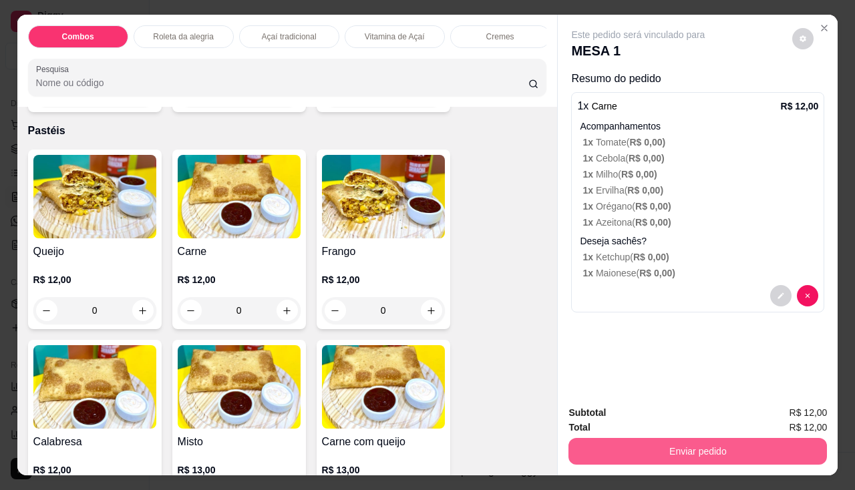
click at [640, 447] on button "Enviar pedido" at bounding box center [697, 451] width 258 height 27
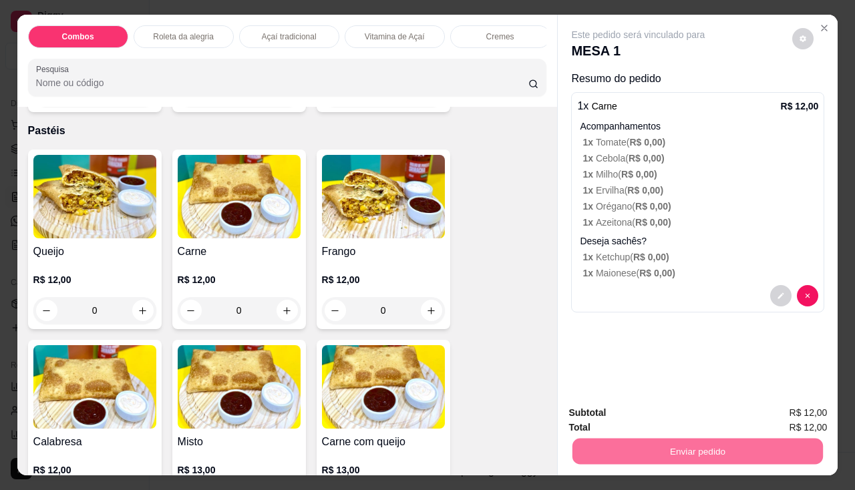
click at [640, 422] on button "Não registrar e enviar pedido" at bounding box center [653, 413] width 139 height 25
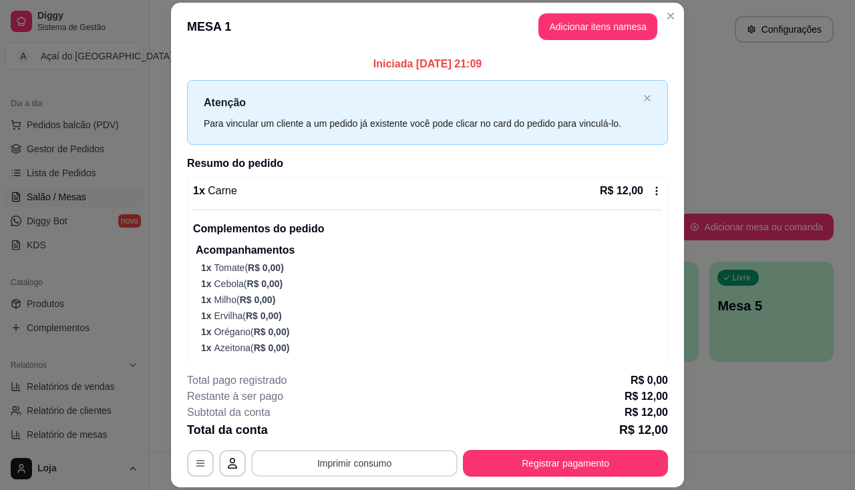
click at [333, 472] on button "Imprimir consumo" at bounding box center [354, 463] width 206 height 27
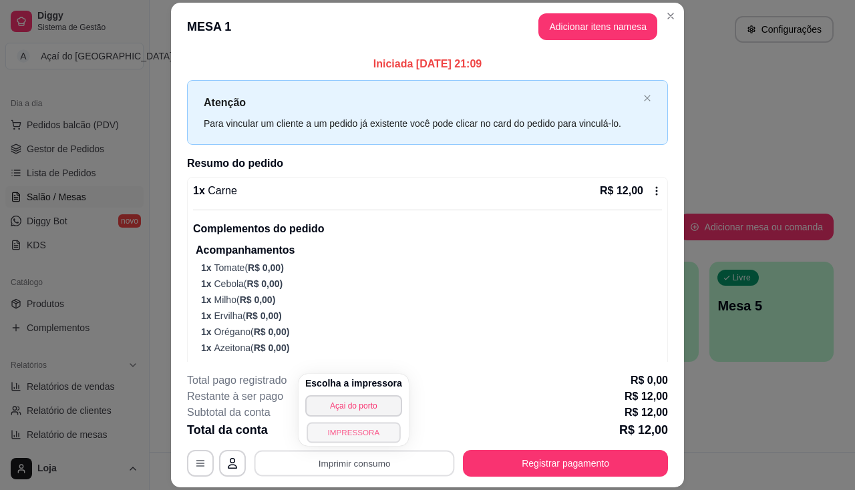
click at [342, 441] on button "IMPRESSORA" at bounding box center [352, 432] width 93 height 21
